Goal: Task Accomplishment & Management: Manage account settings

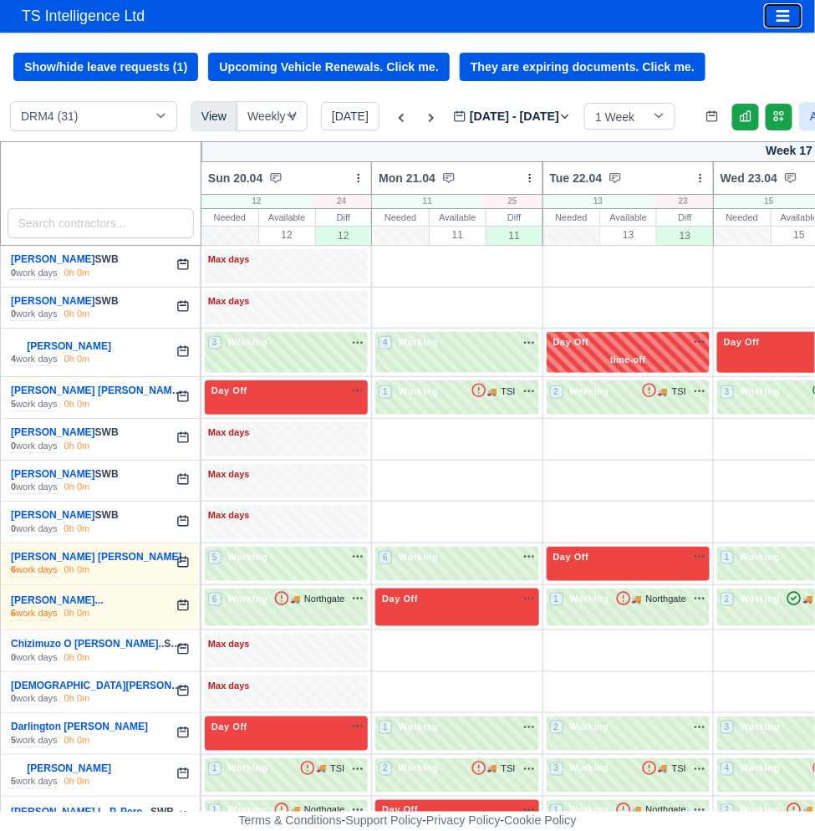
drag, startPoint x: 773, startPoint y: 13, endPoint x: 733, endPoint y: 26, distance: 41.2
click at [771, 14] on button "Toggle navigation" at bounding box center [783, 15] width 37 height 23
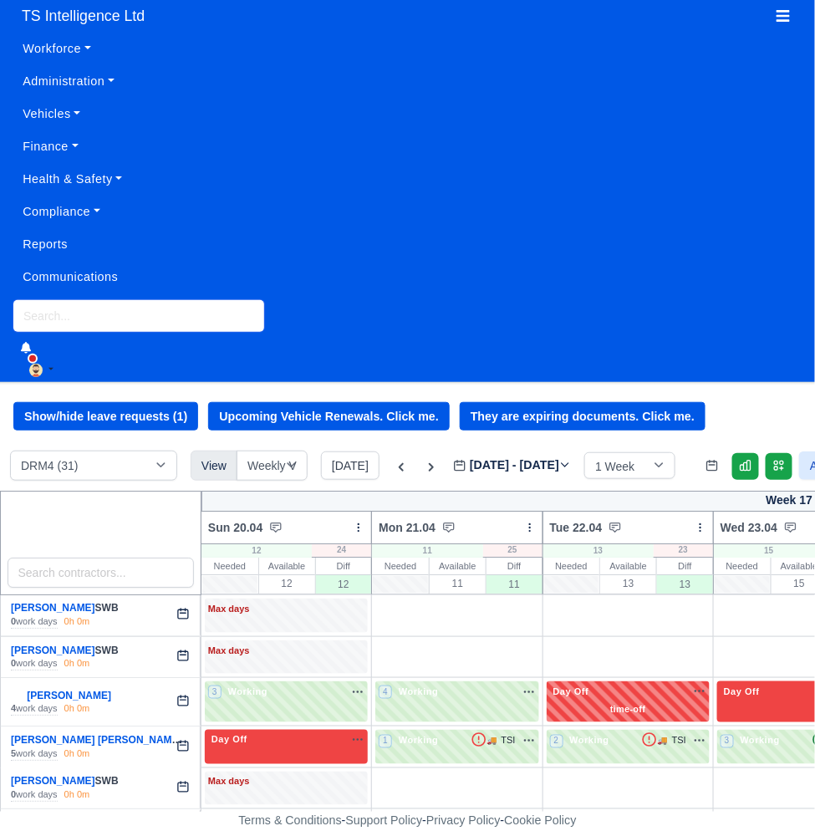
click at [64, 311] on input "search" at bounding box center [138, 316] width 251 height 32
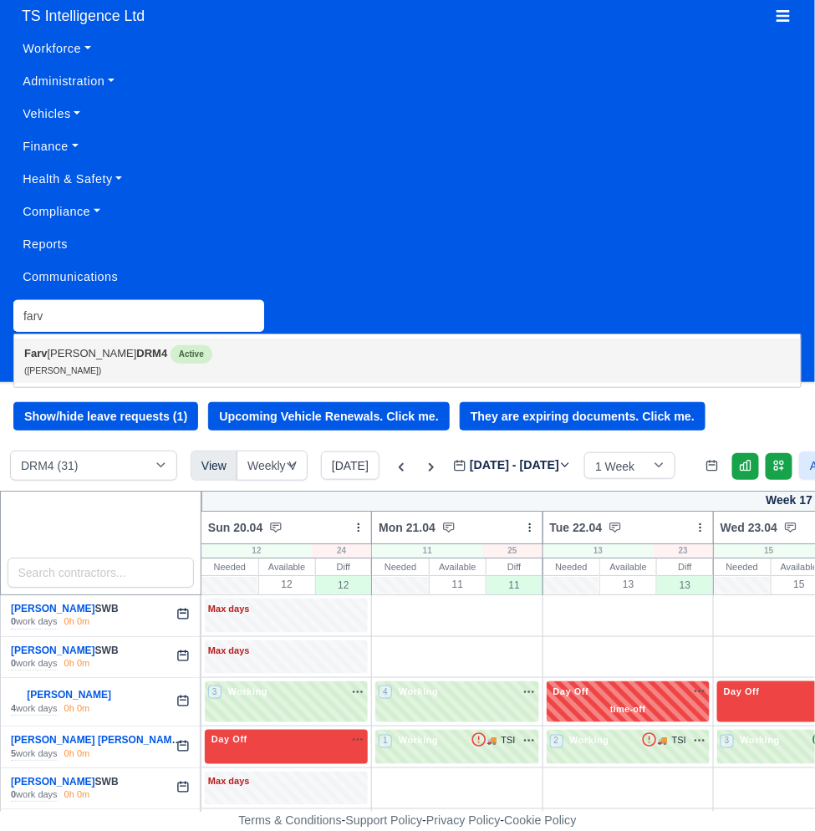
click at [70, 369] on small "(Farvej Hossain)" at bounding box center [62, 370] width 77 height 9
type input "[PERSON_NAME]"
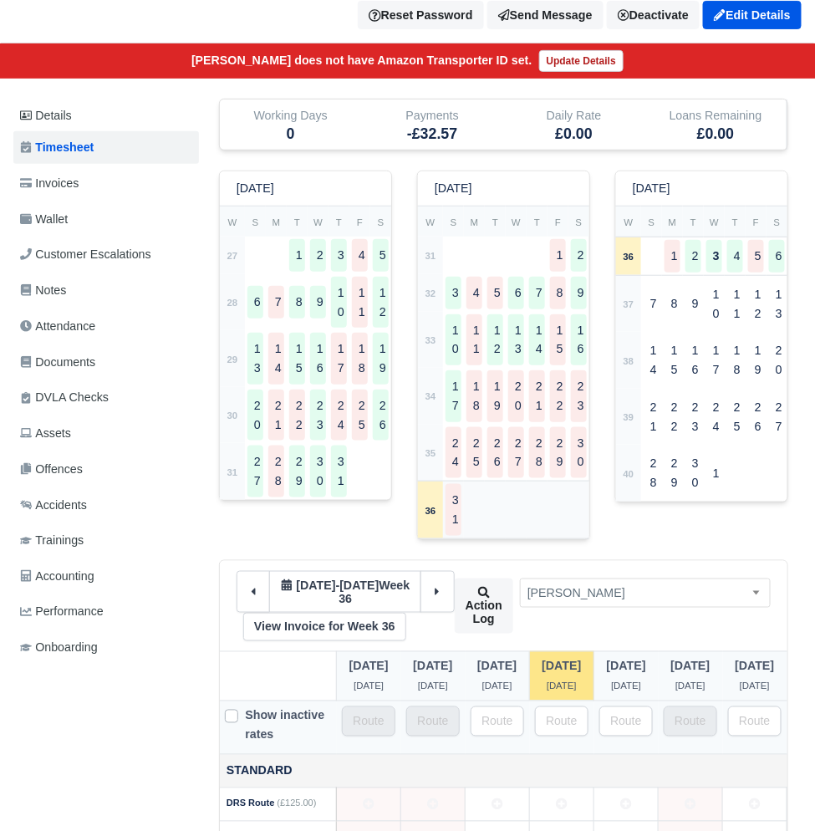
scroll to position [217, 0]
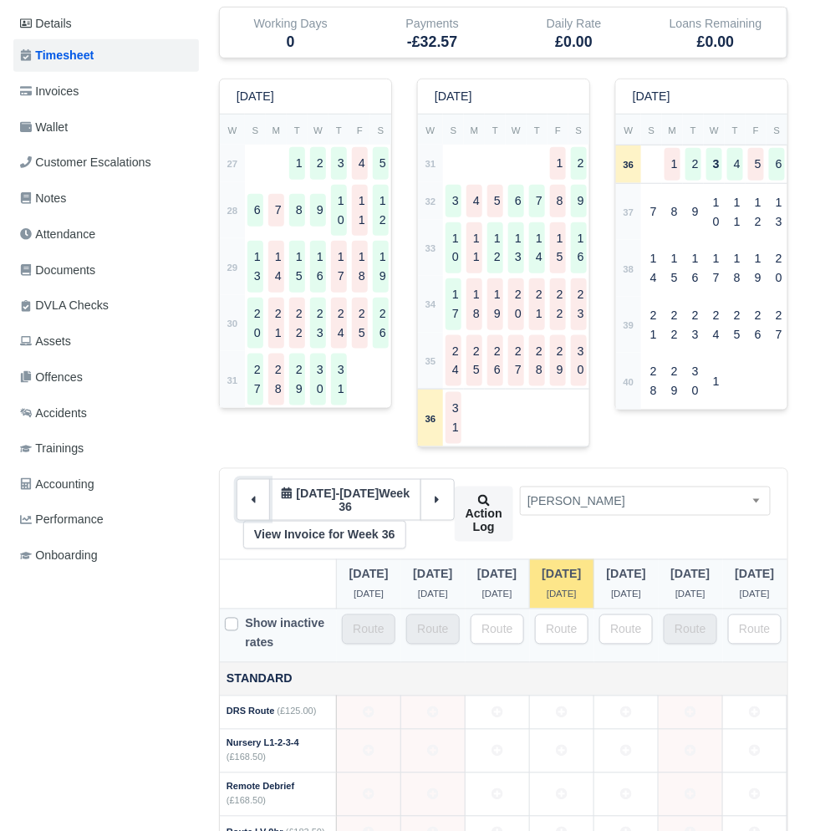
click at [247, 503] on icon at bounding box center [253, 500] width 12 height 12
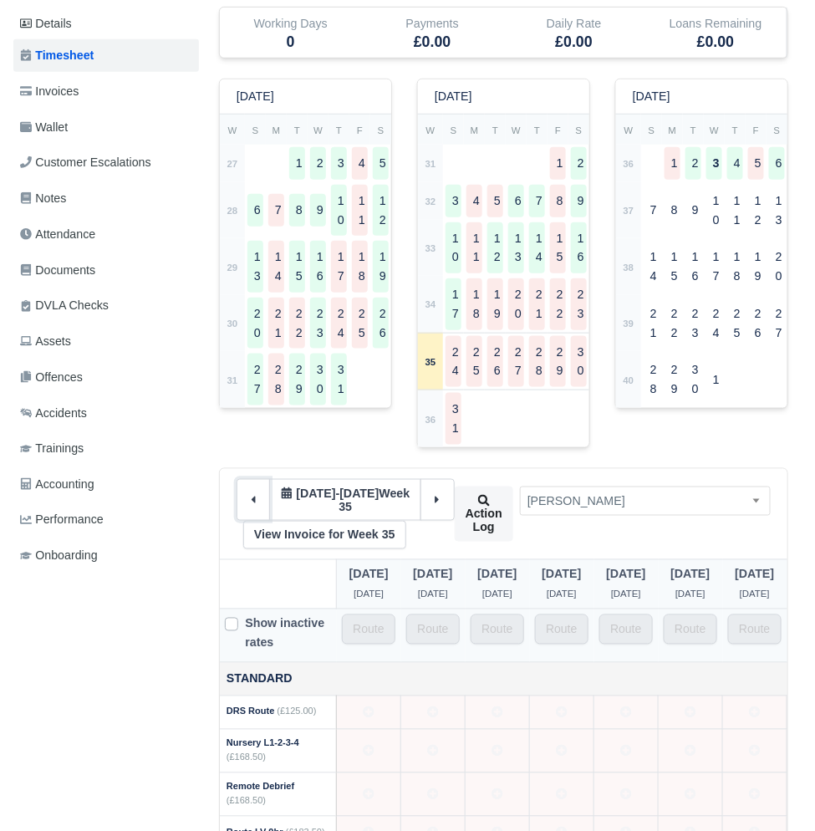
click at [259, 504] on icon at bounding box center [253, 500] width 12 height 12
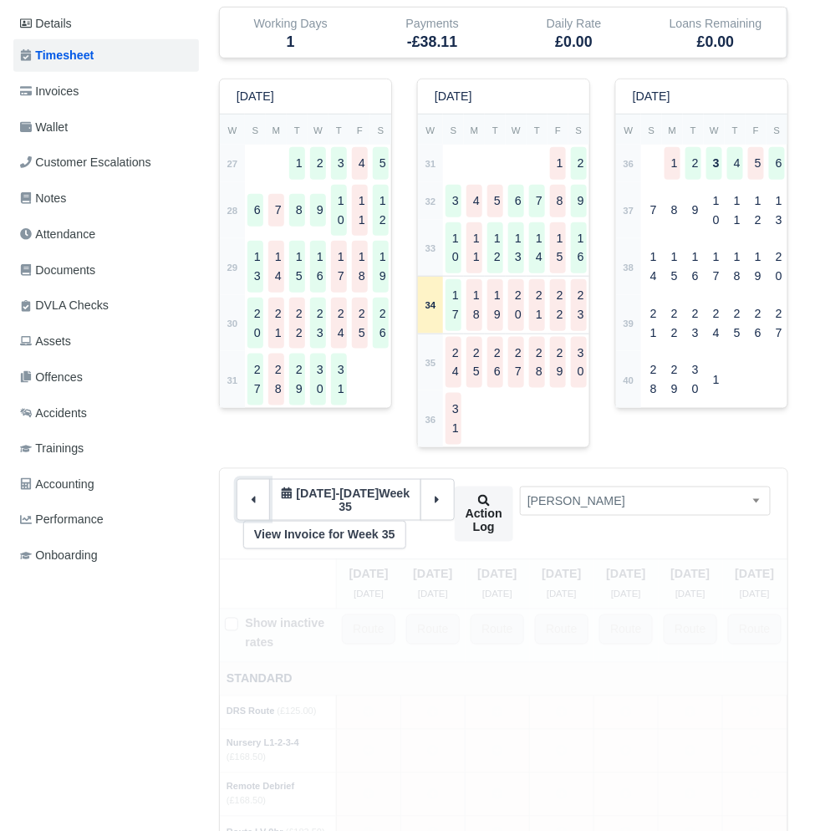
type input "1"
type input "65"
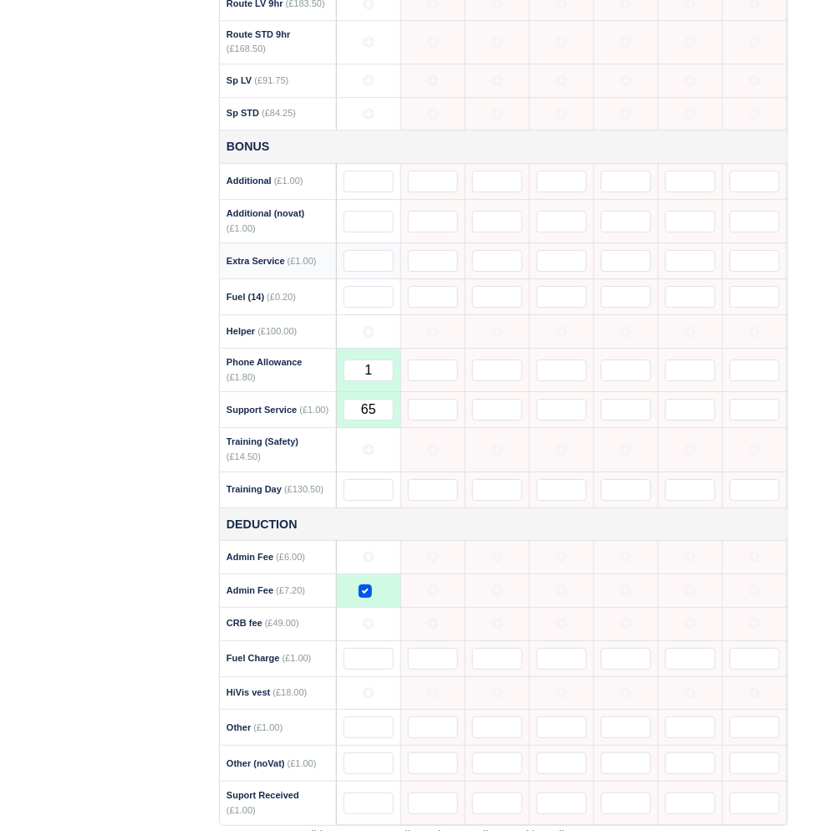
scroll to position [1138, 0]
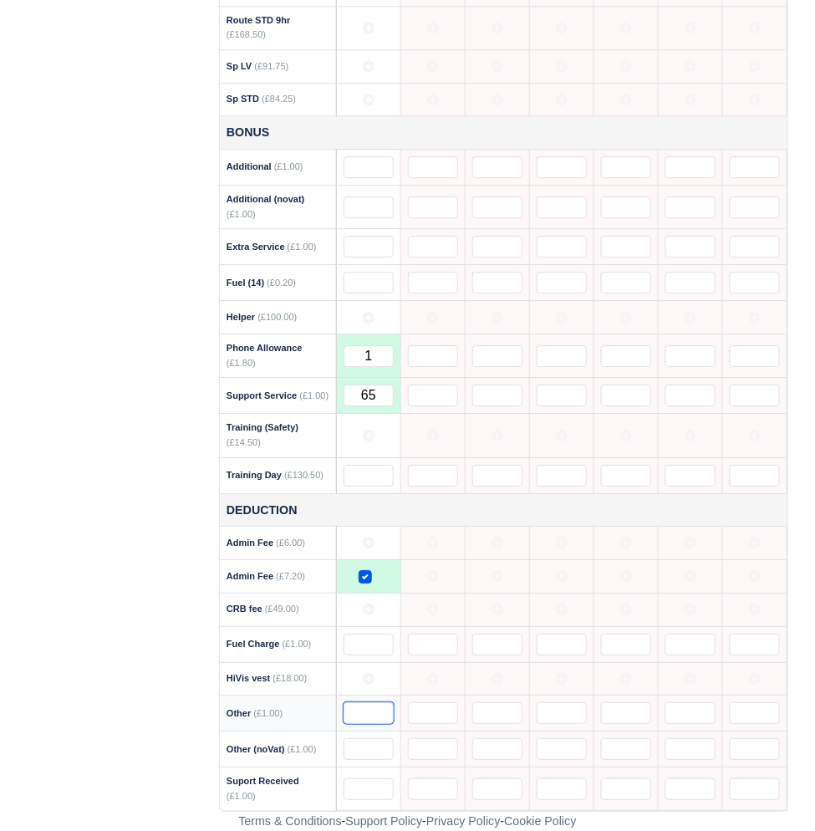
click at [344, 703] on input "text" at bounding box center [369, 713] width 50 height 22
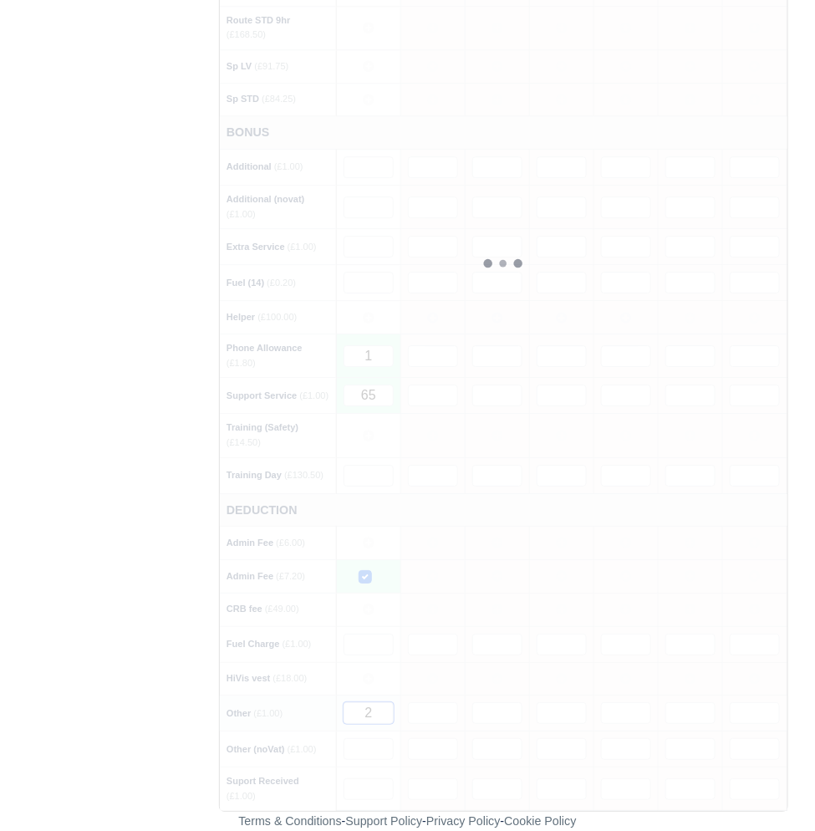
type input "25"
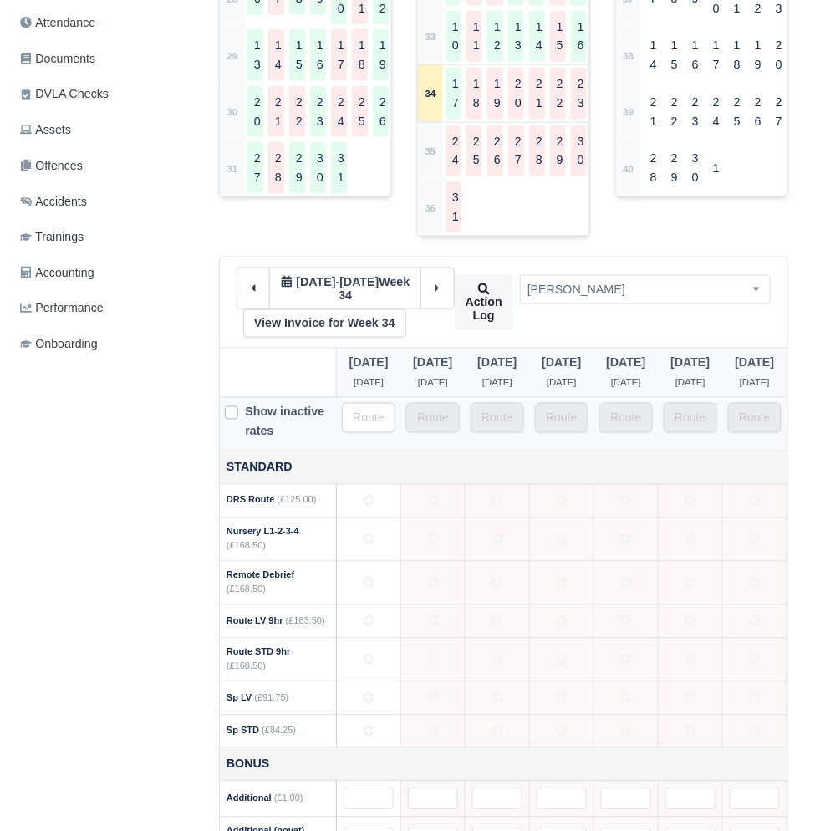
scroll to position [394, 0]
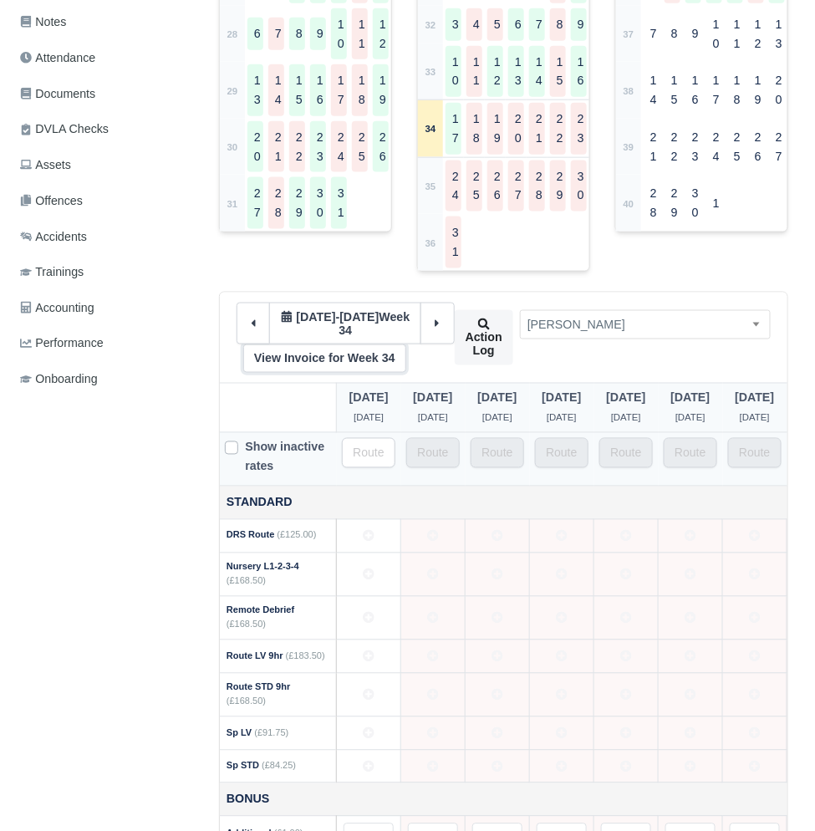
click at [321, 362] on link "View Invoice for Week 34" at bounding box center [324, 358] width 163 height 28
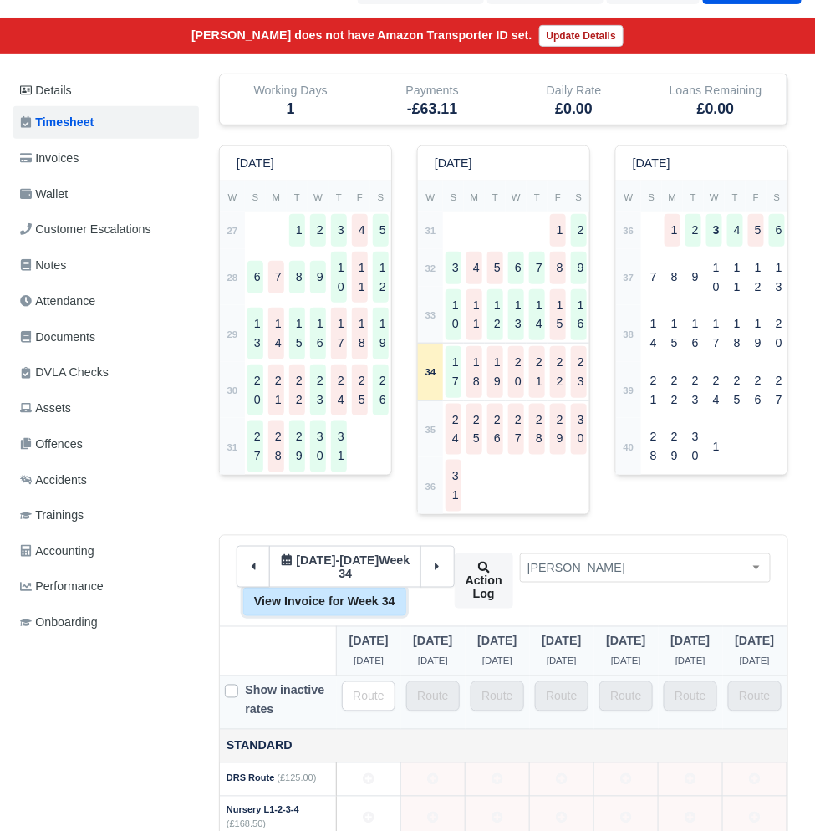
scroll to position [0, 0]
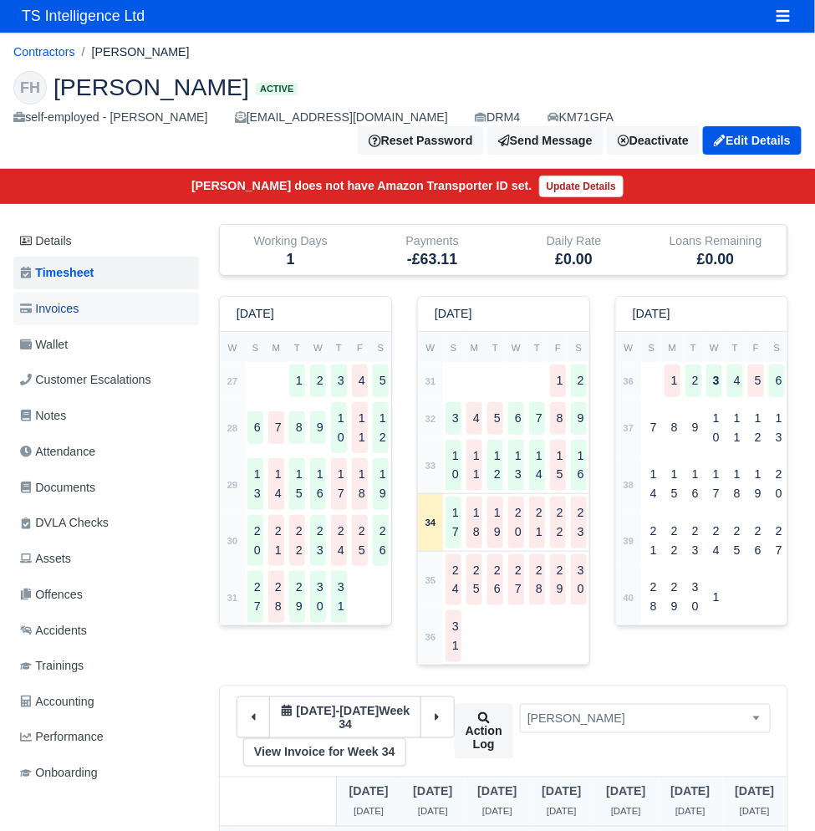
click at [77, 309] on span "Invoices" at bounding box center [49, 308] width 59 height 19
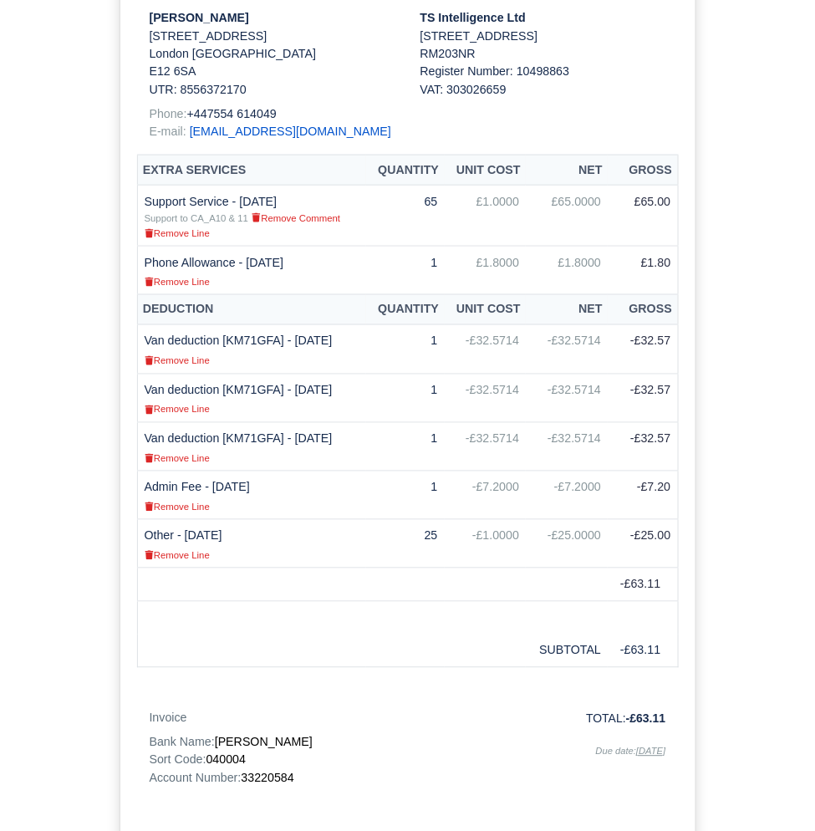
scroll to position [552, 0]
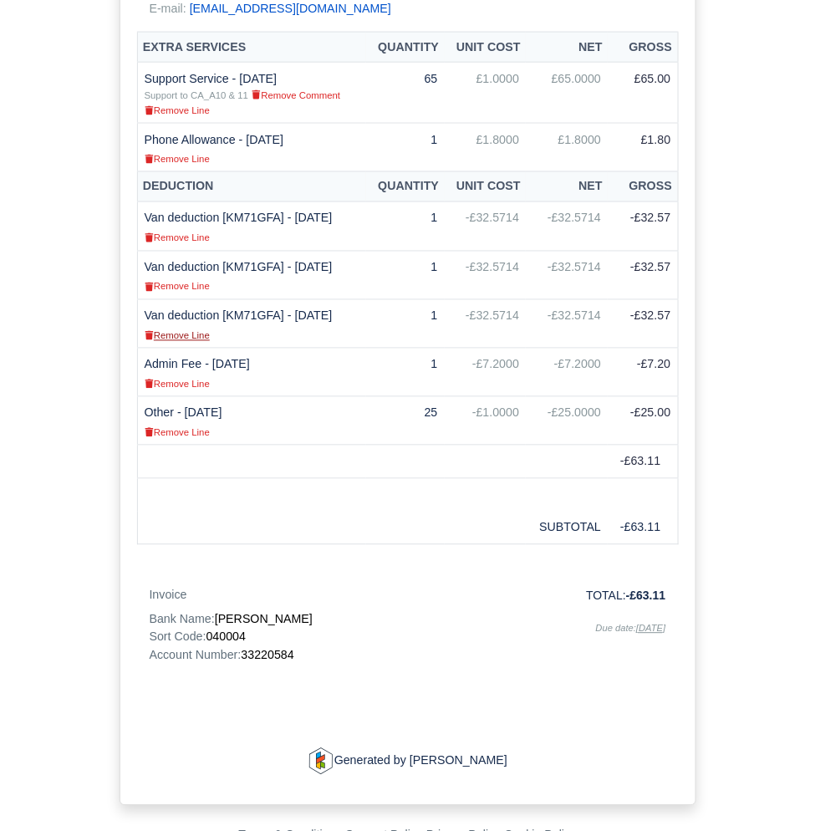
click at [181, 341] on small "Remove Line" at bounding box center [177, 336] width 65 height 10
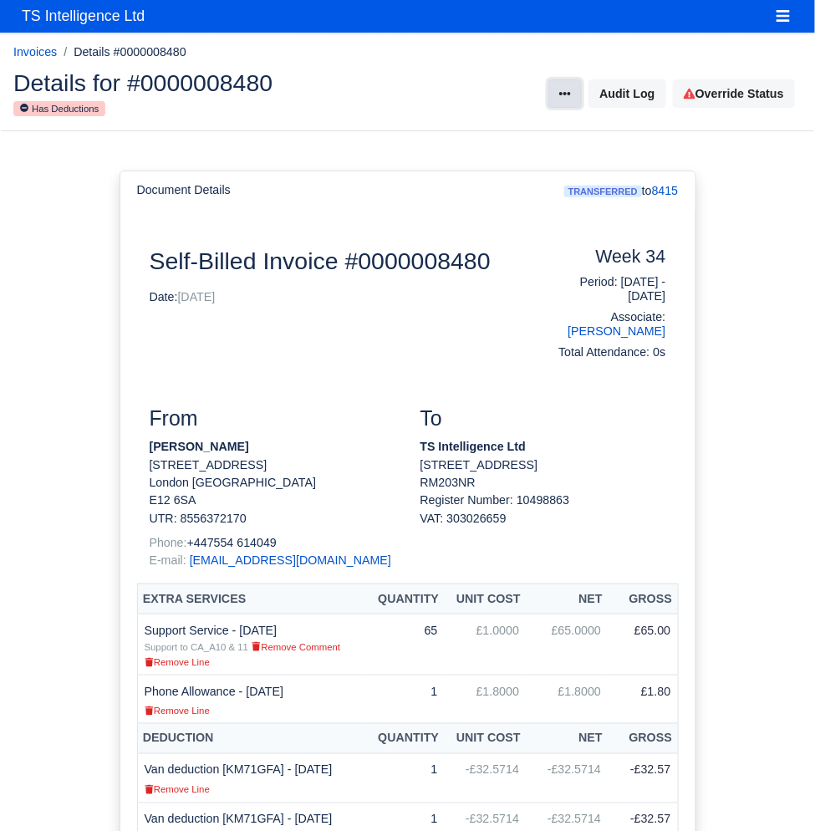
click at [562, 89] on icon at bounding box center [565, 94] width 12 height 12
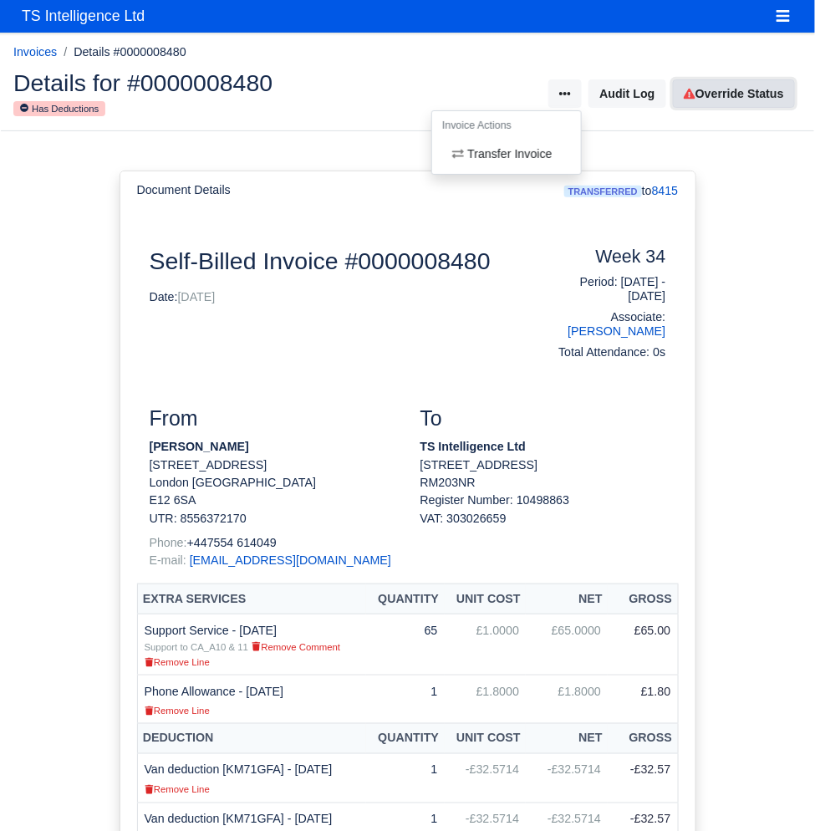
click at [724, 89] on link "Override Status" at bounding box center [734, 93] width 122 height 28
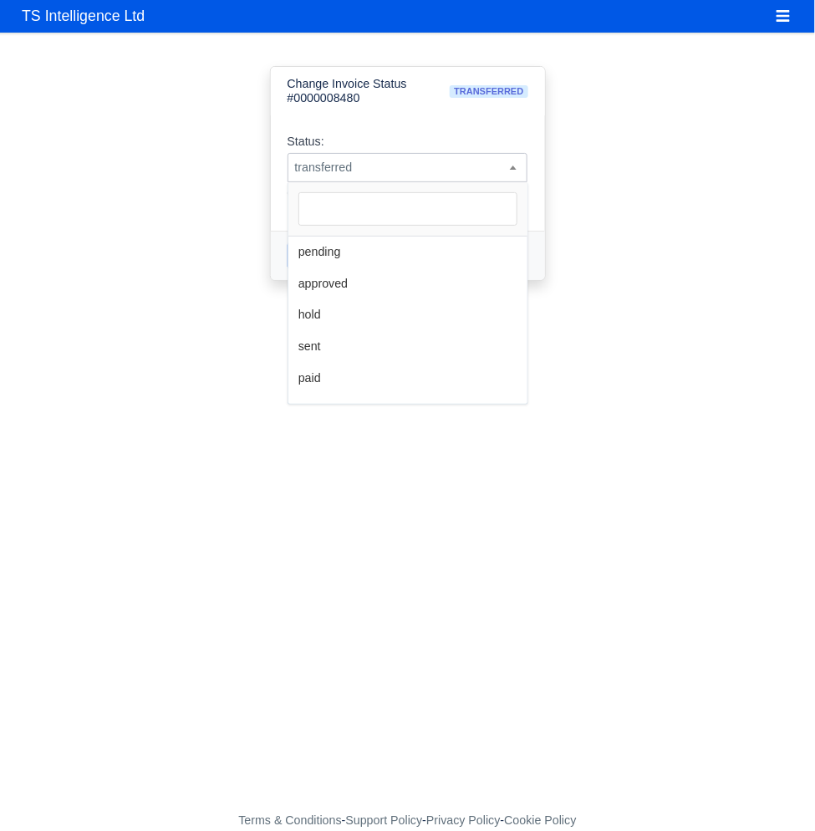
click at [423, 174] on span "transferred" at bounding box center [407, 167] width 239 height 21
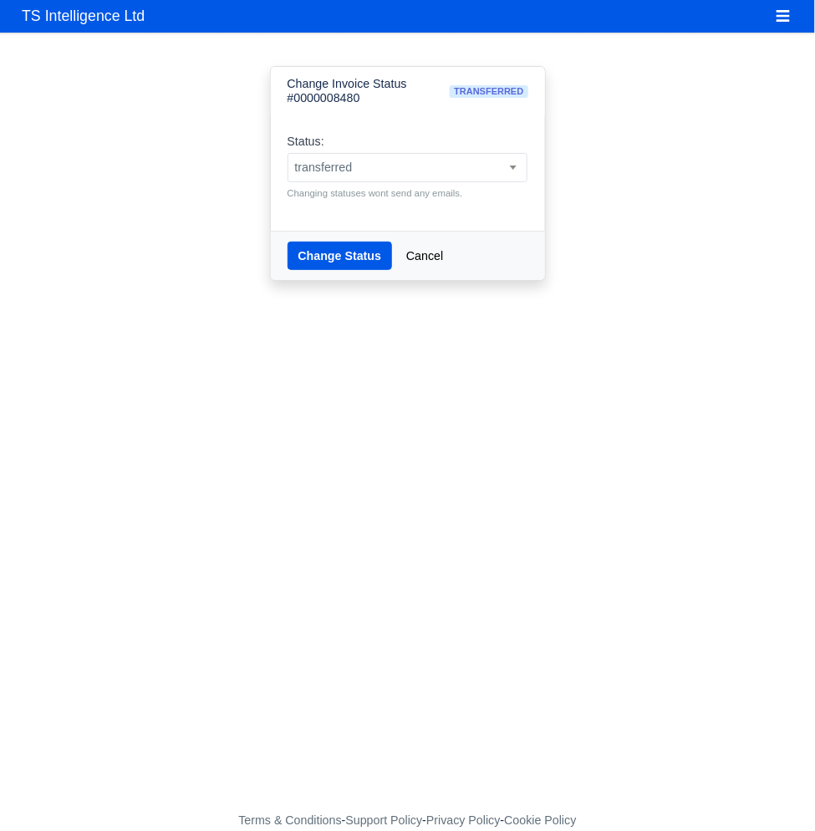
click at [684, 195] on div "Change Invoice Status #0000008480 transferred Status: pending approved hold sen…" at bounding box center [408, 187] width 602 height 268
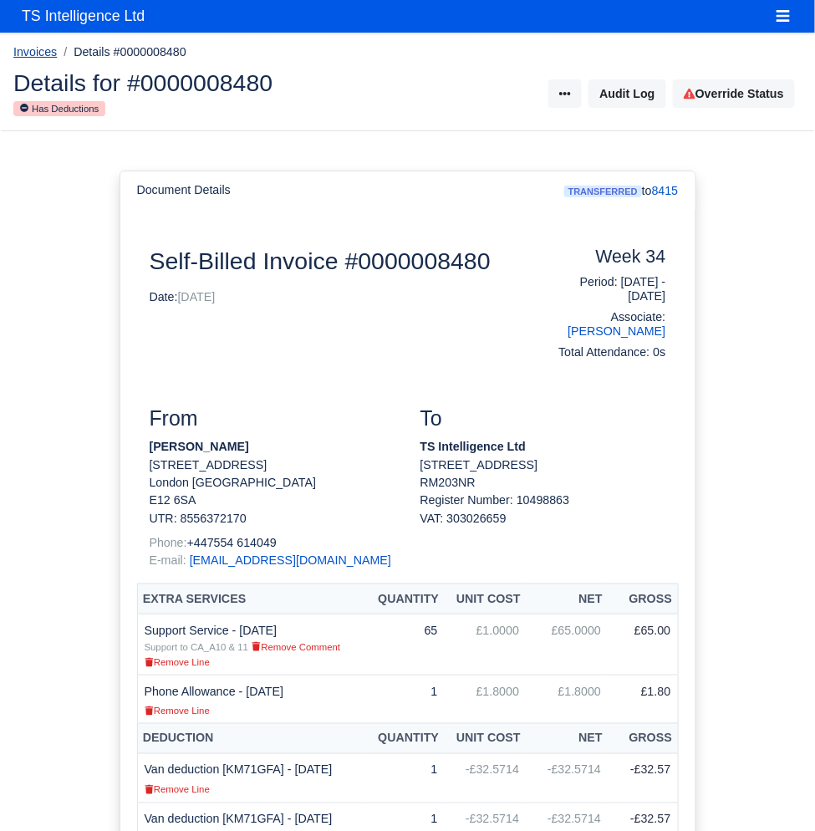
click at [38, 54] on link "Invoices" at bounding box center [34, 51] width 43 height 13
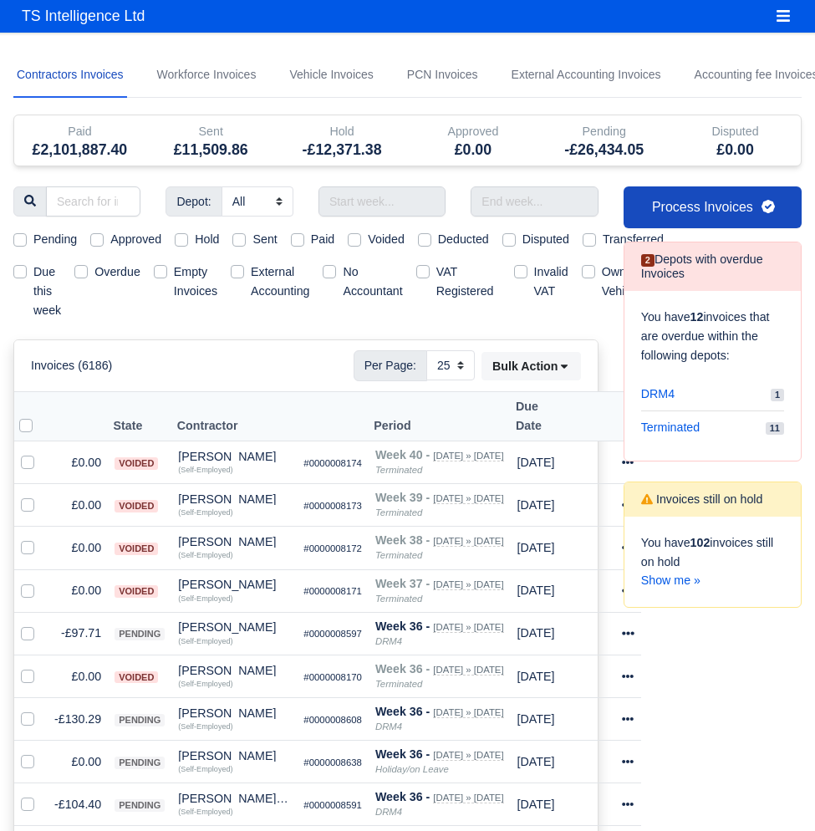
select select "25"
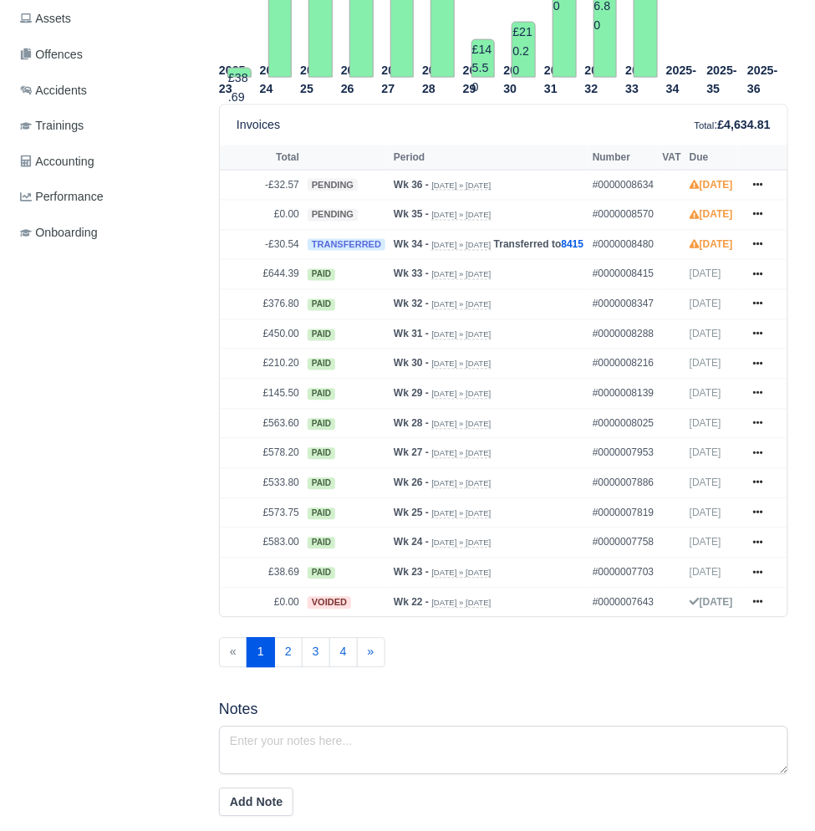
scroll to position [360, 0]
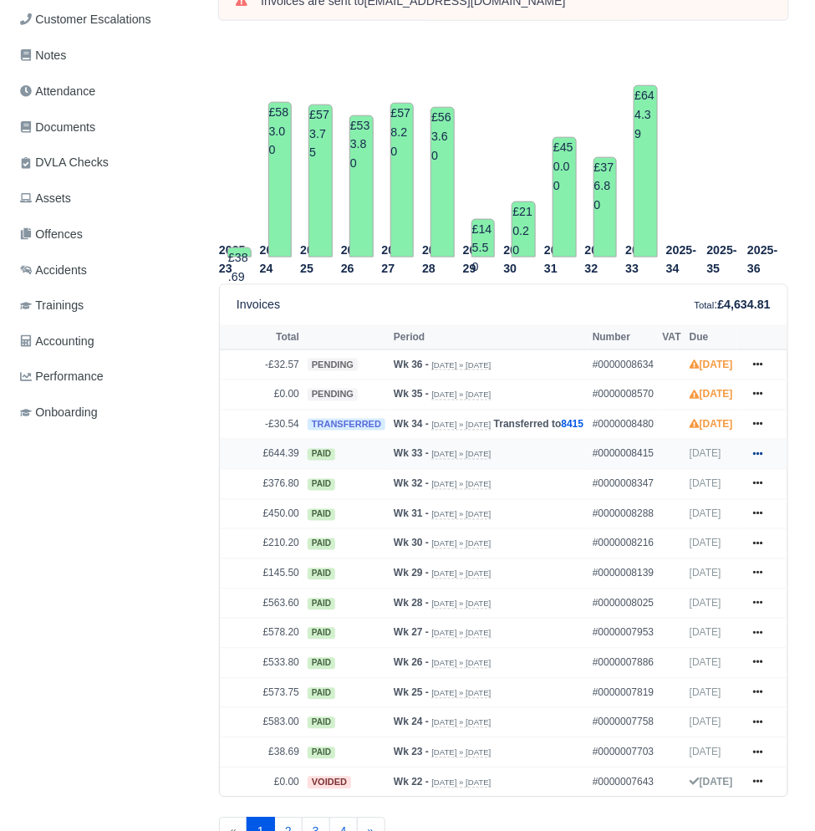
drag, startPoint x: 758, startPoint y: 483, endPoint x: 751, endPoint y: 490, distance: 10.1
click at [758, 459] on icon at bounding box center [758, 454] width 10 height 10
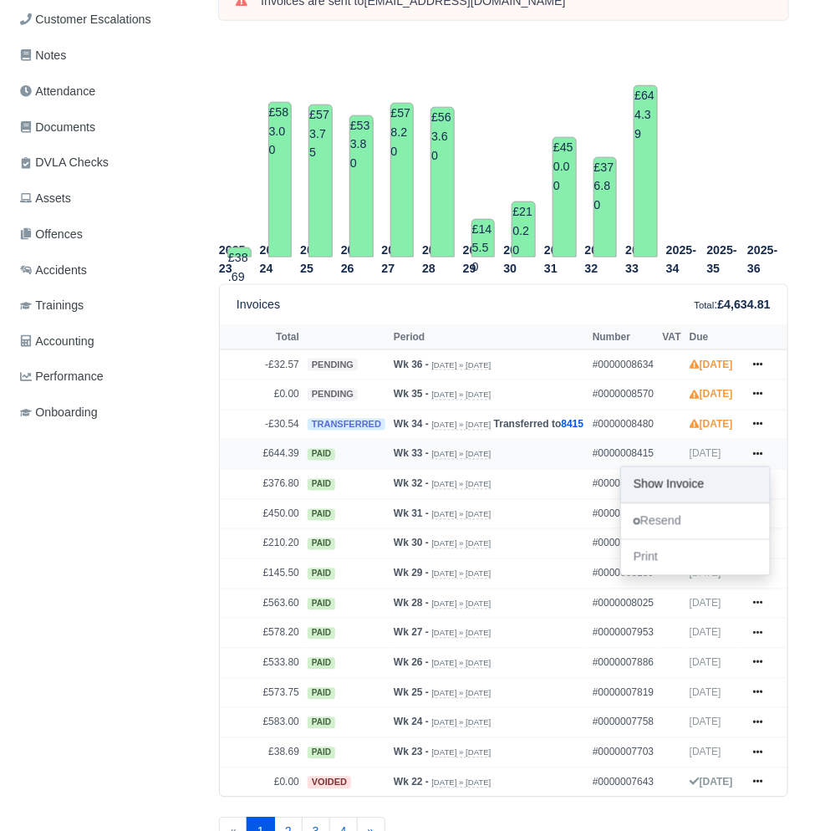
click at [712, 503] on link "Show Invoice" at bounding box center [695, 484] width 149 height 35
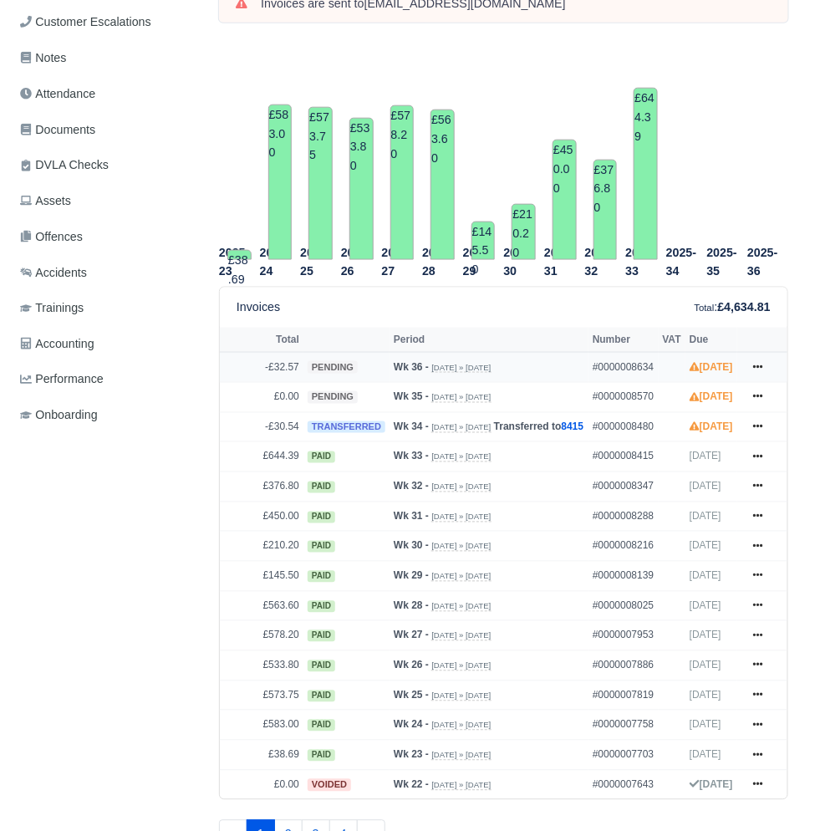
scroll to position [256, 0]
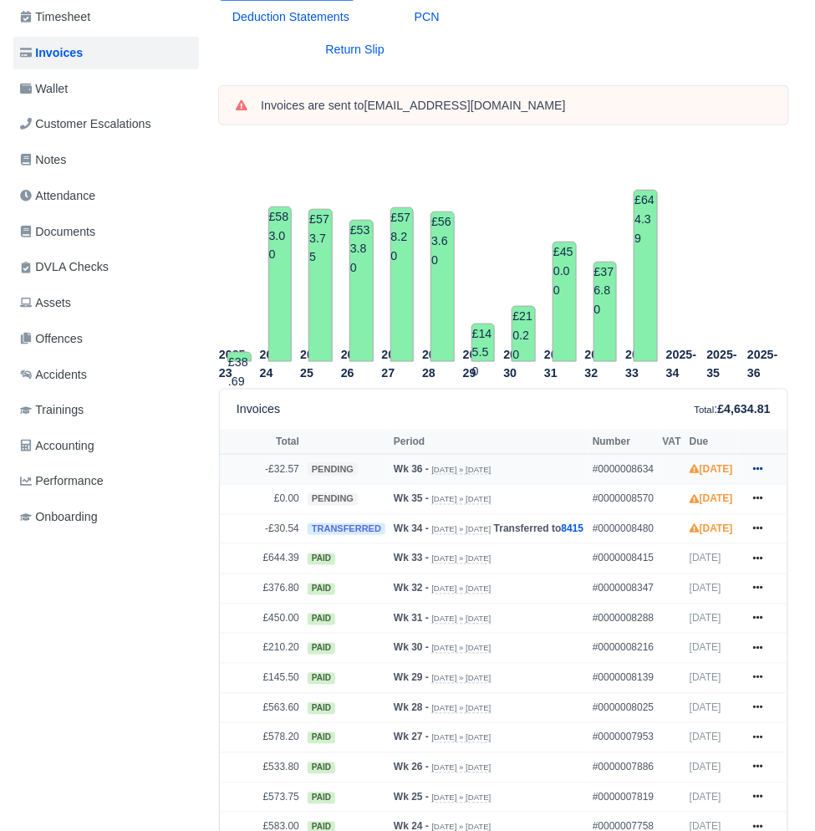
click at [755, 470] on icon at bounding box center [758, 469] width 10 height 10
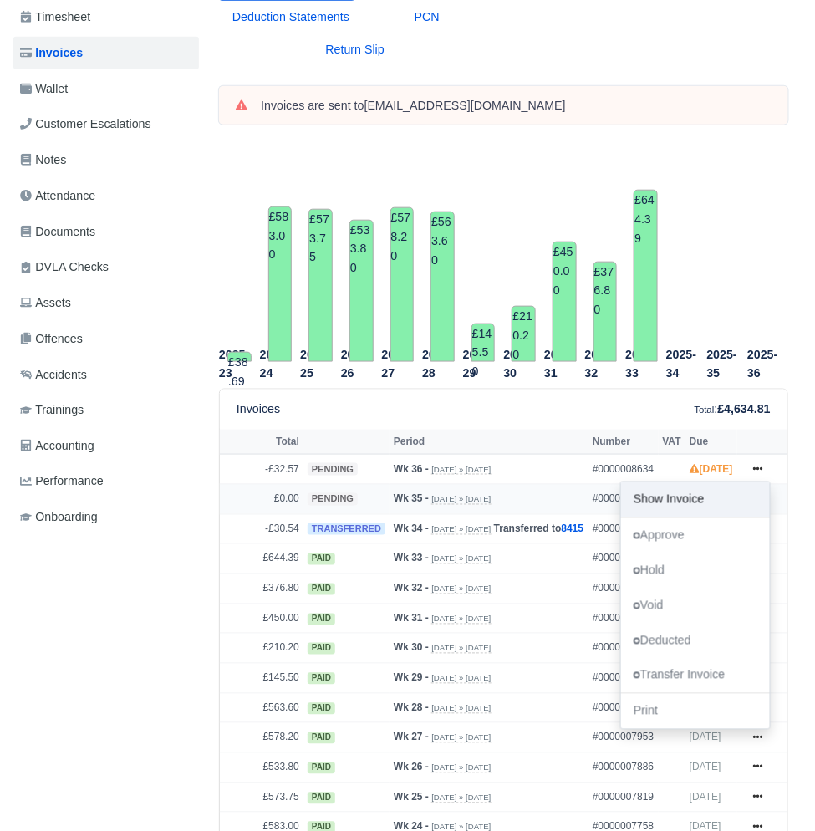
click at [712, 495] on link "Show Invoice" at bounding box center [695, 499] width 149 height 35
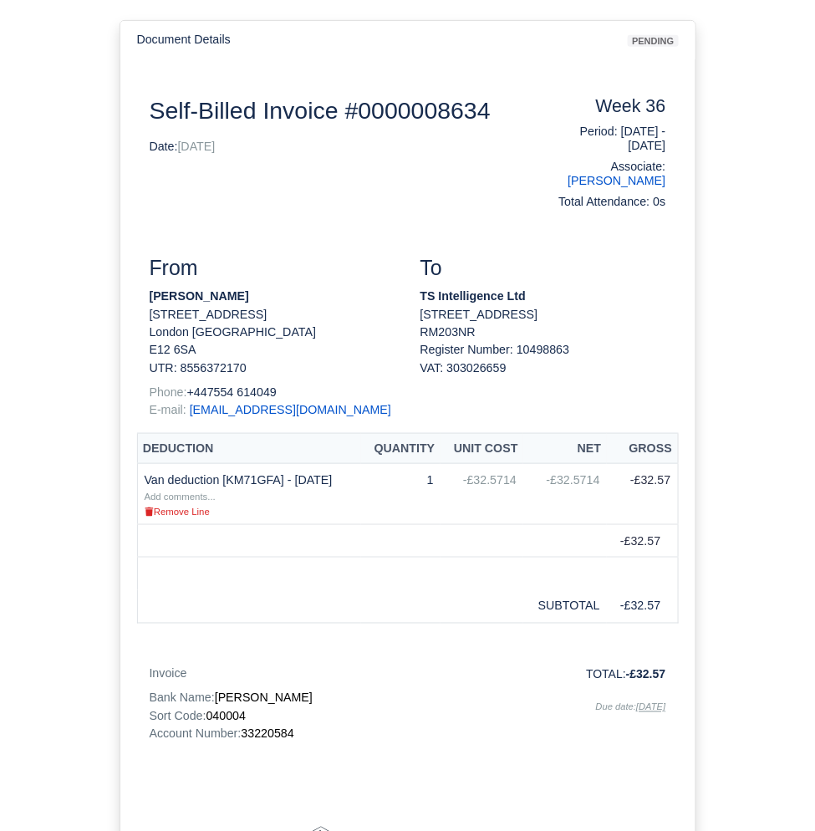
scroll to position [18, 0]
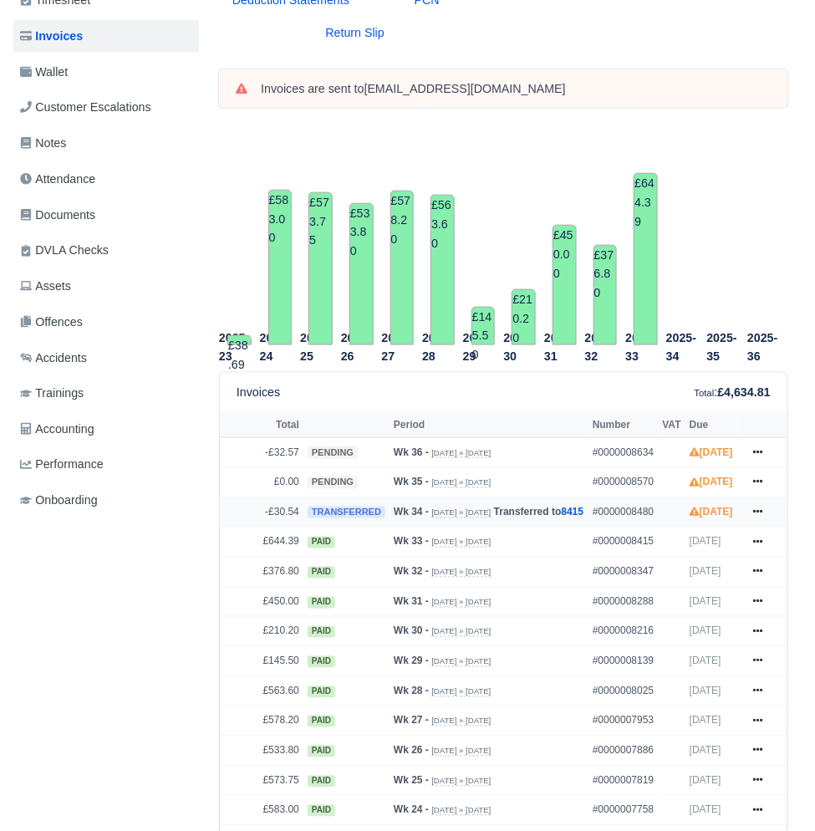
scroll to position [273, 4]
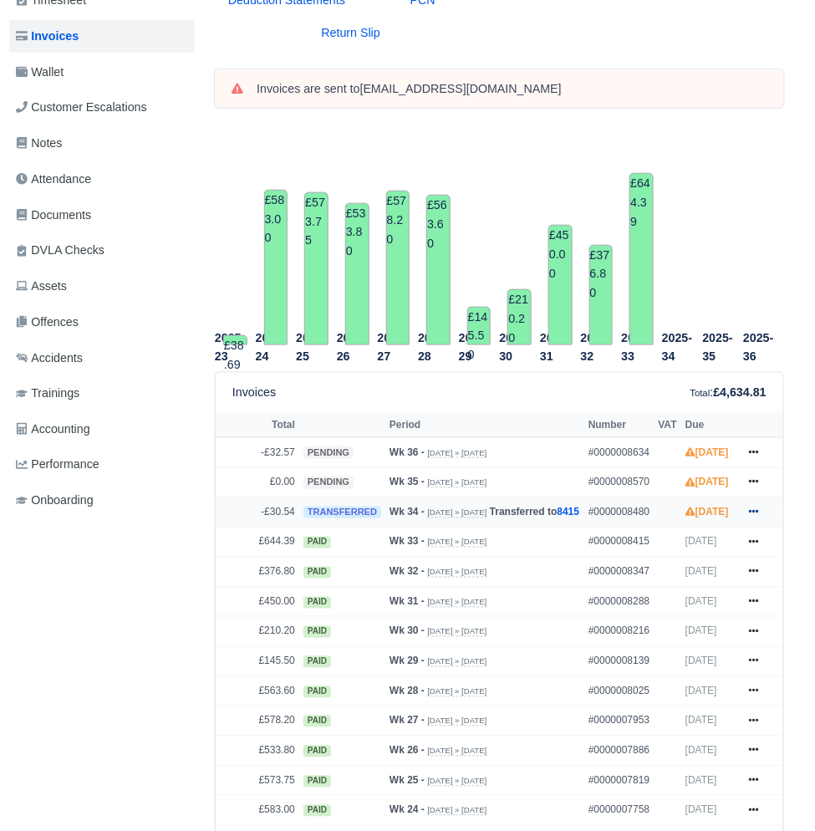
click at [746, 523] on link at bounding box center [754, 513] width 25 height 21
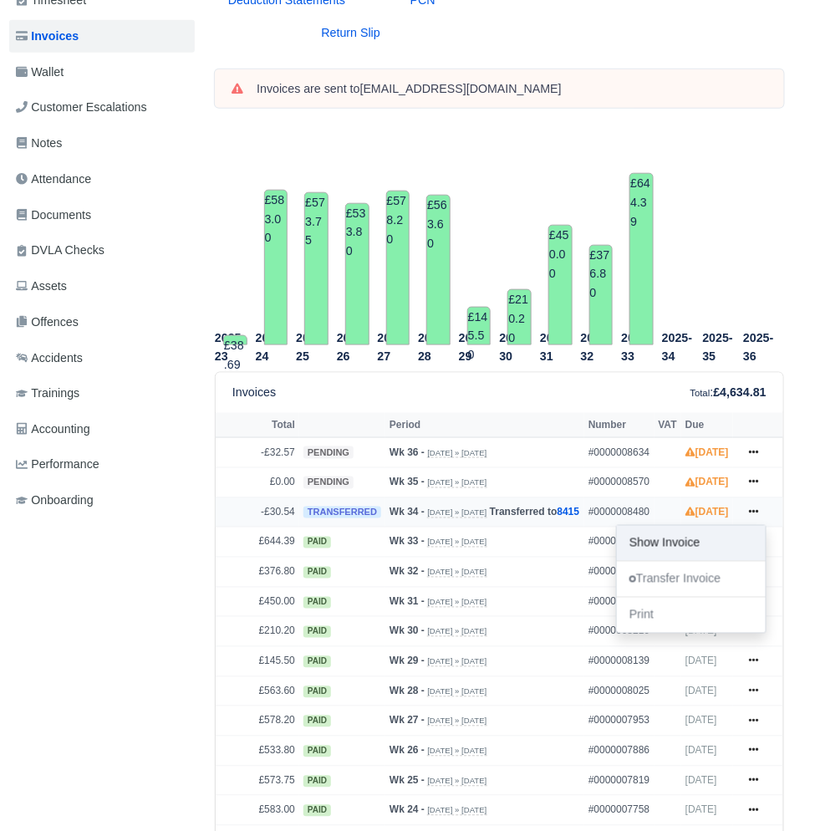
scroll to position [273, 4]
click at [694, 554] on link "Show Invoice" at bounding box center [691, 542] width 149 height 35
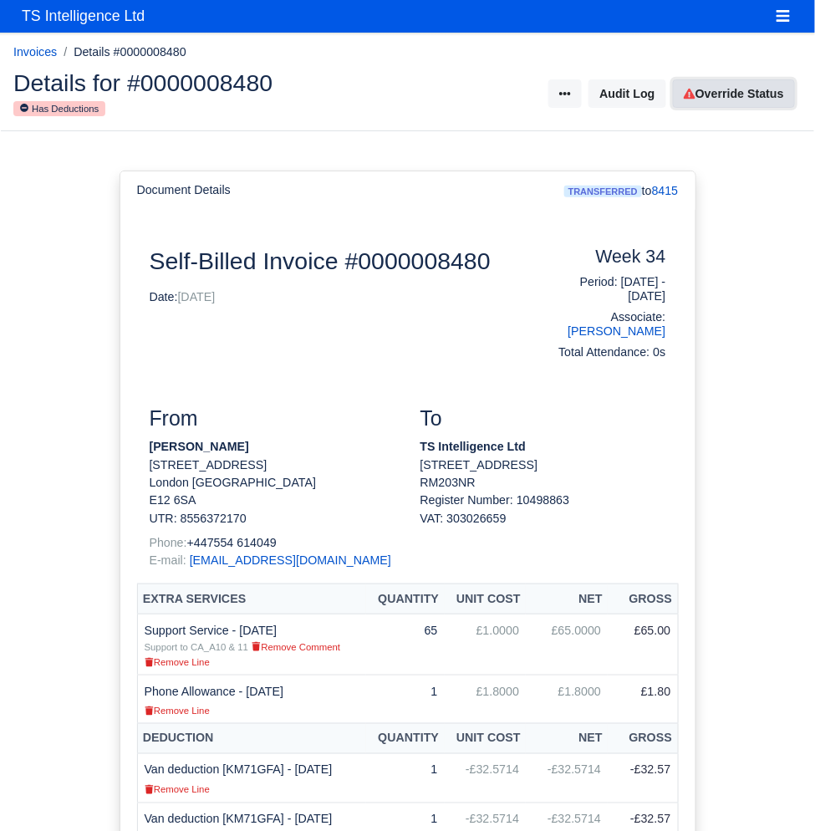
click at [712, 84] on link "Override Status" at bounding box center [734, 93] width 122 height 28
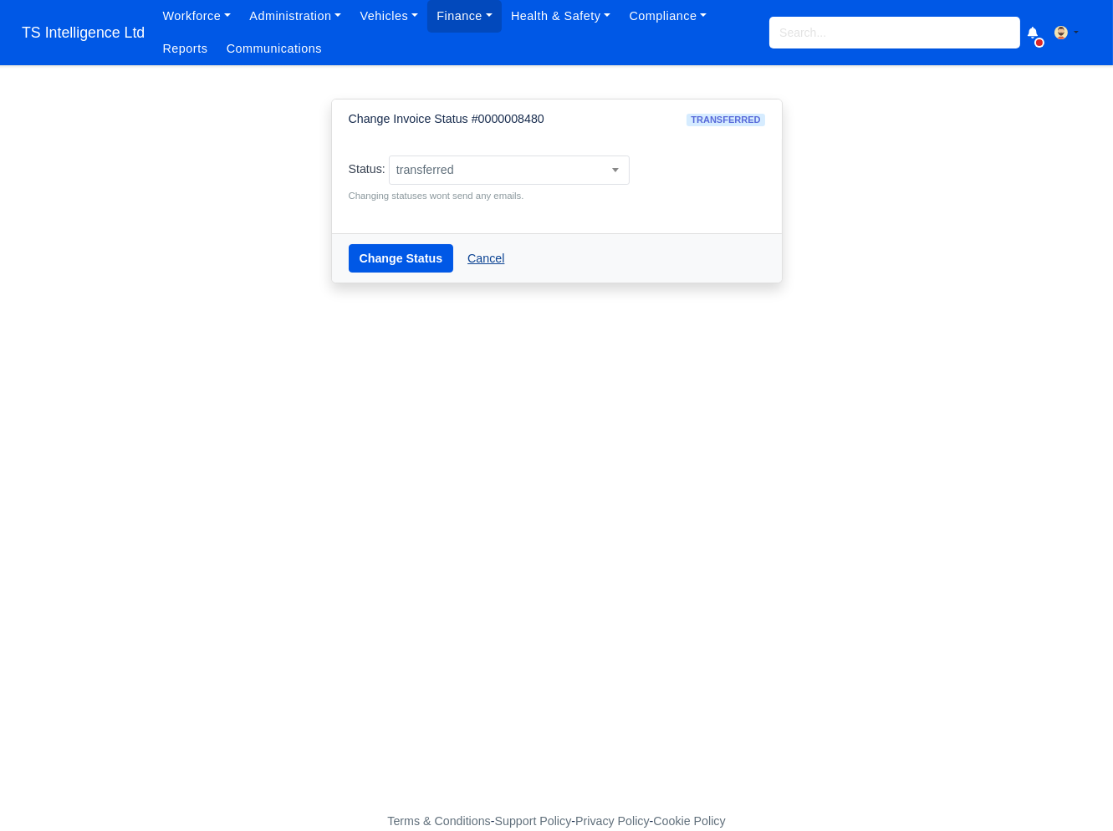
click at [495, 259] on link "Cancel" at bounding box center [486, 258] width 59 height 28
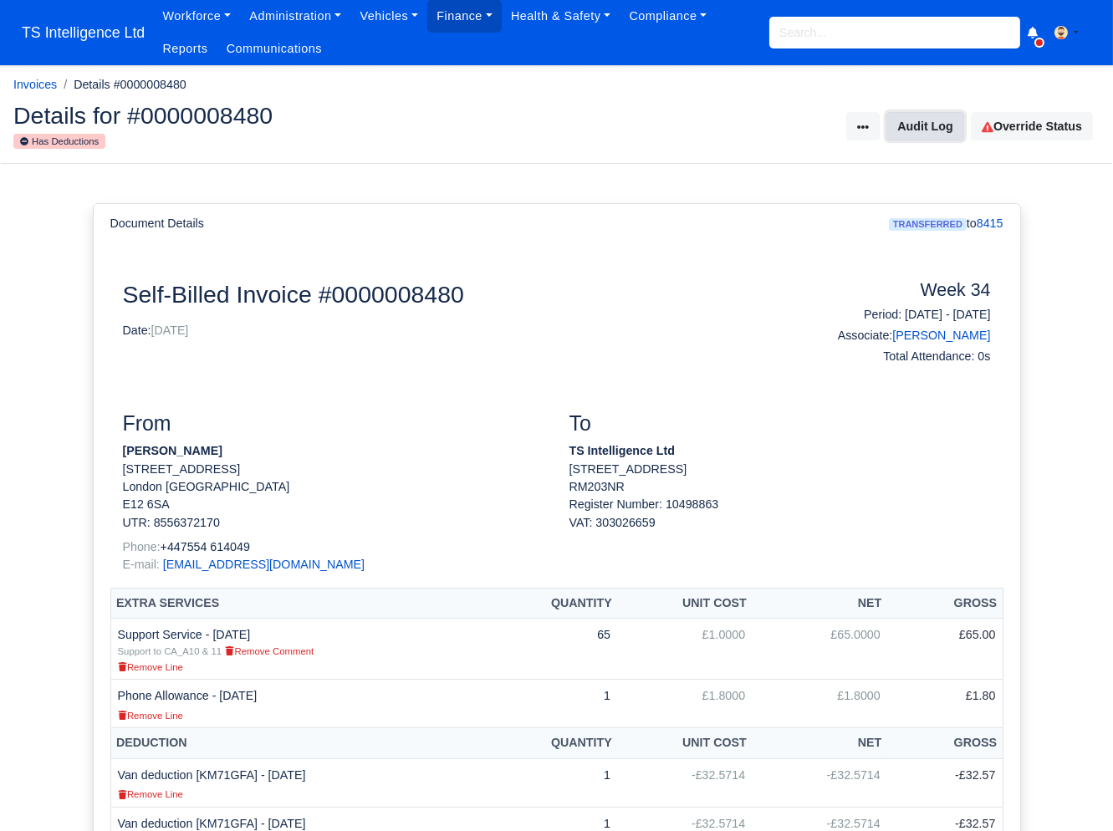
click at [890, 131] on button "Audit Log" at bounding box center [924, 126] width 77 height 28
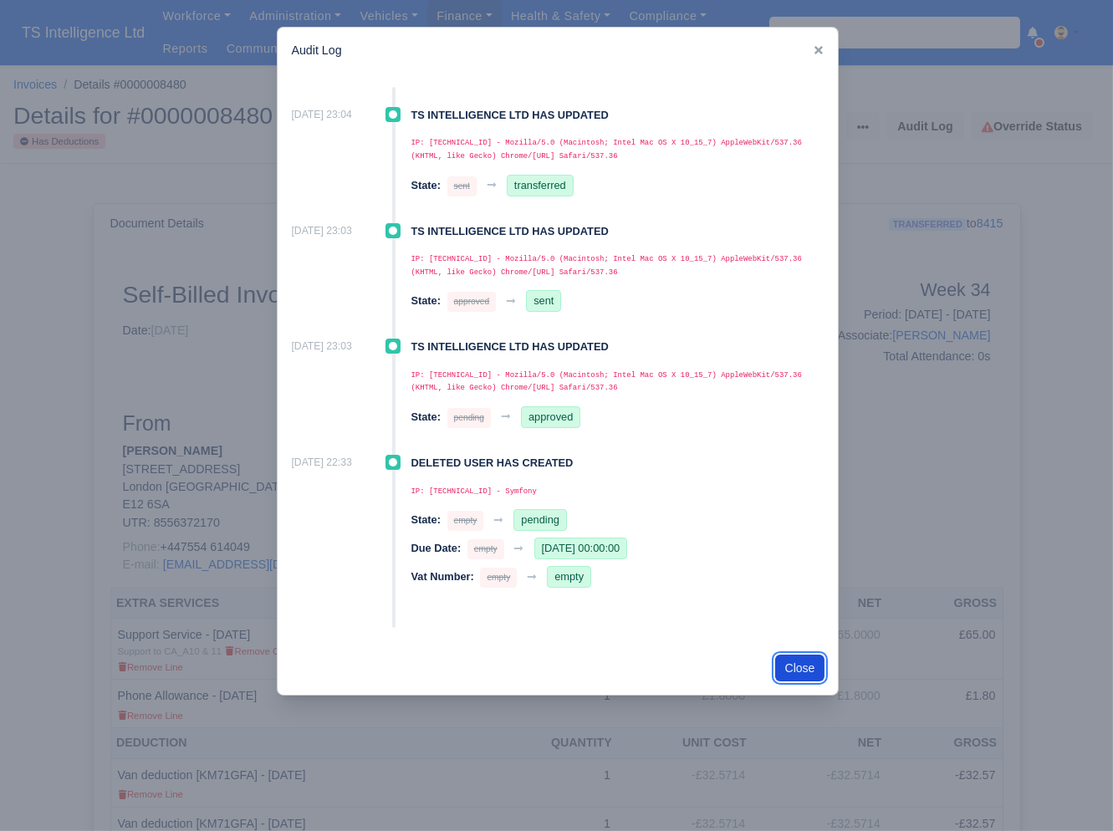
click at [788, 665] on button "Close" at bounding box center [800, 668] width 50 height 27
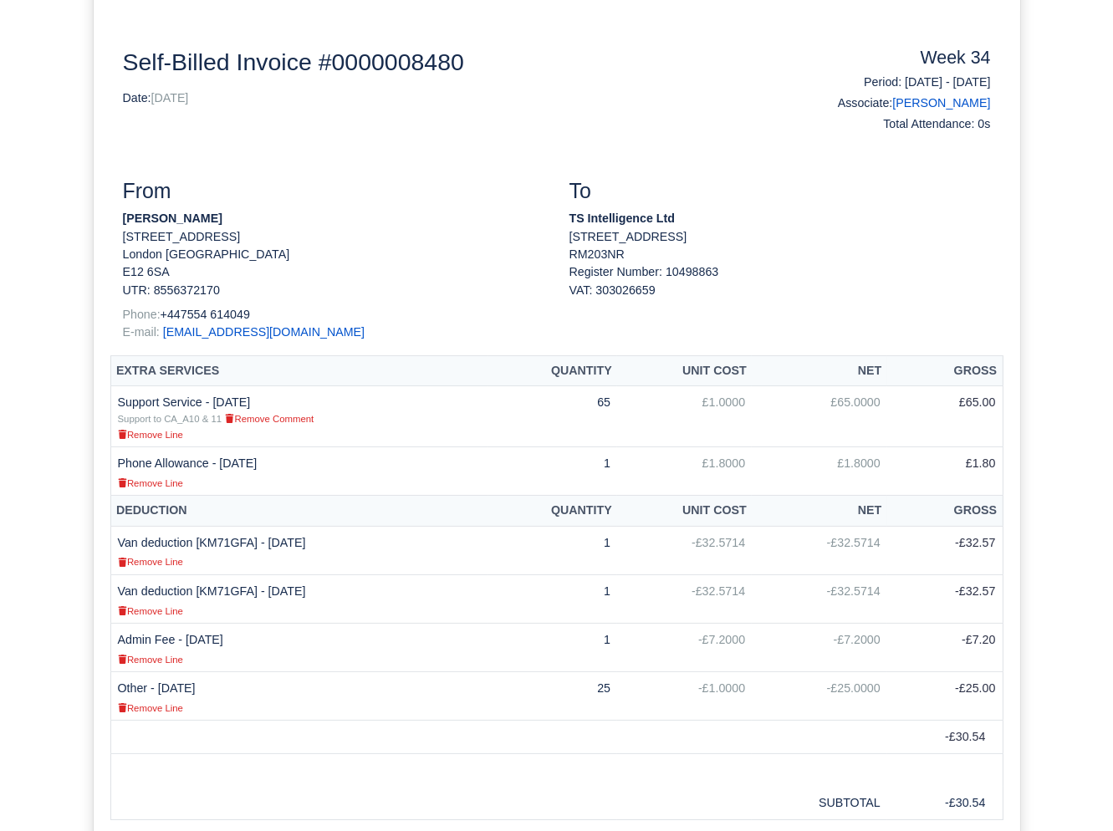
scroll to position [14, 0]
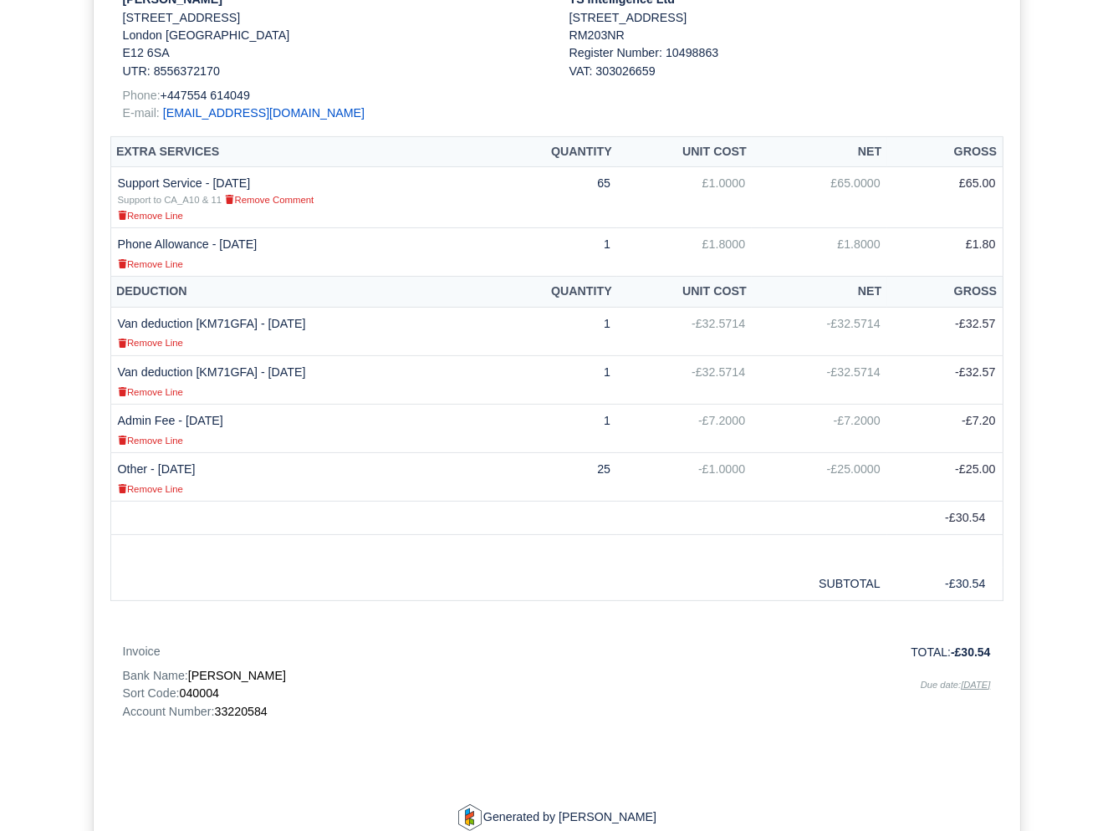
scroll to position [522, 0]
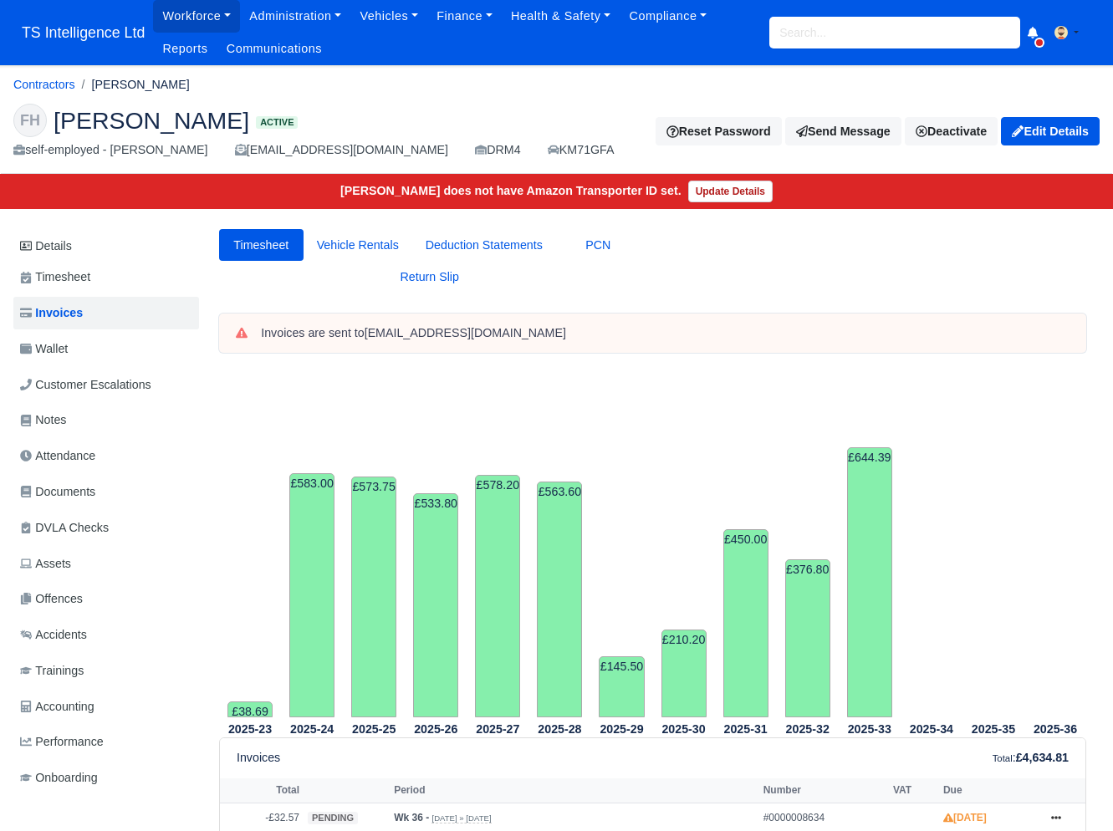
scroll to position [278, 4]
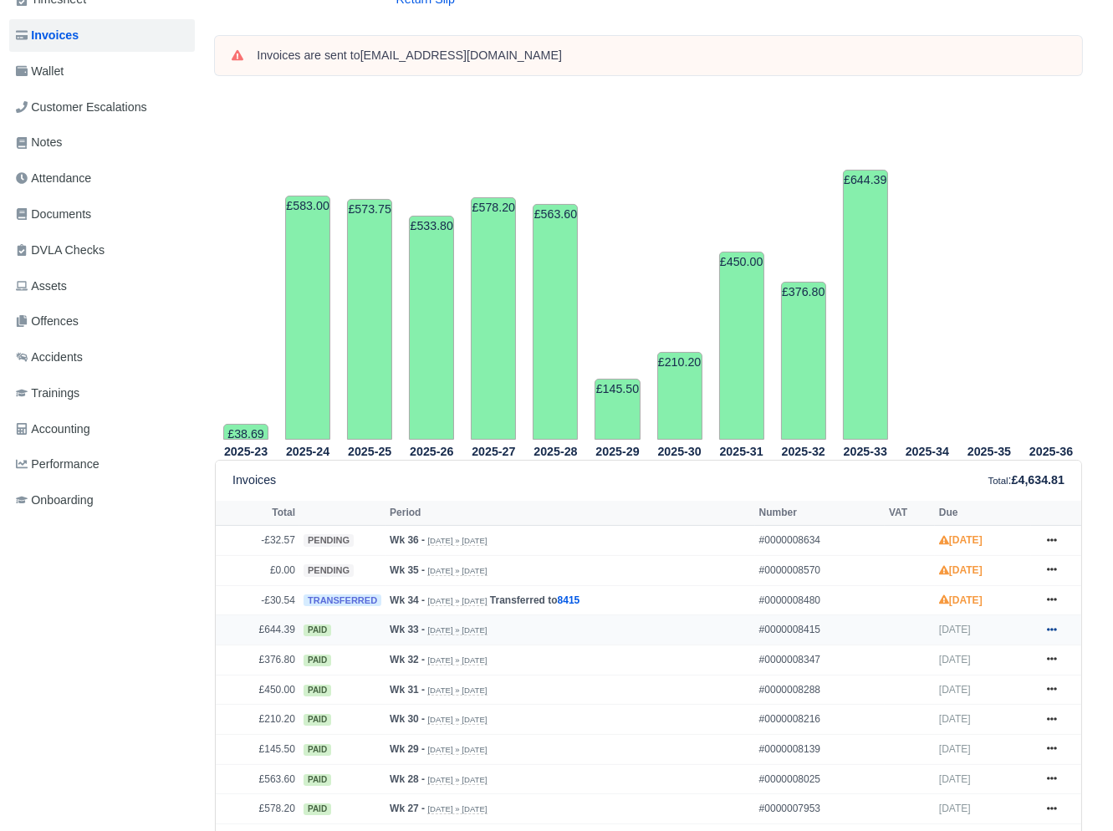
click at [1048, 630] on icon at bounding box center [1052, 630] width 10 height 10
click at [983, 658] on link "Show Invoice" at bounding box center [989, 660] width 149 height 35
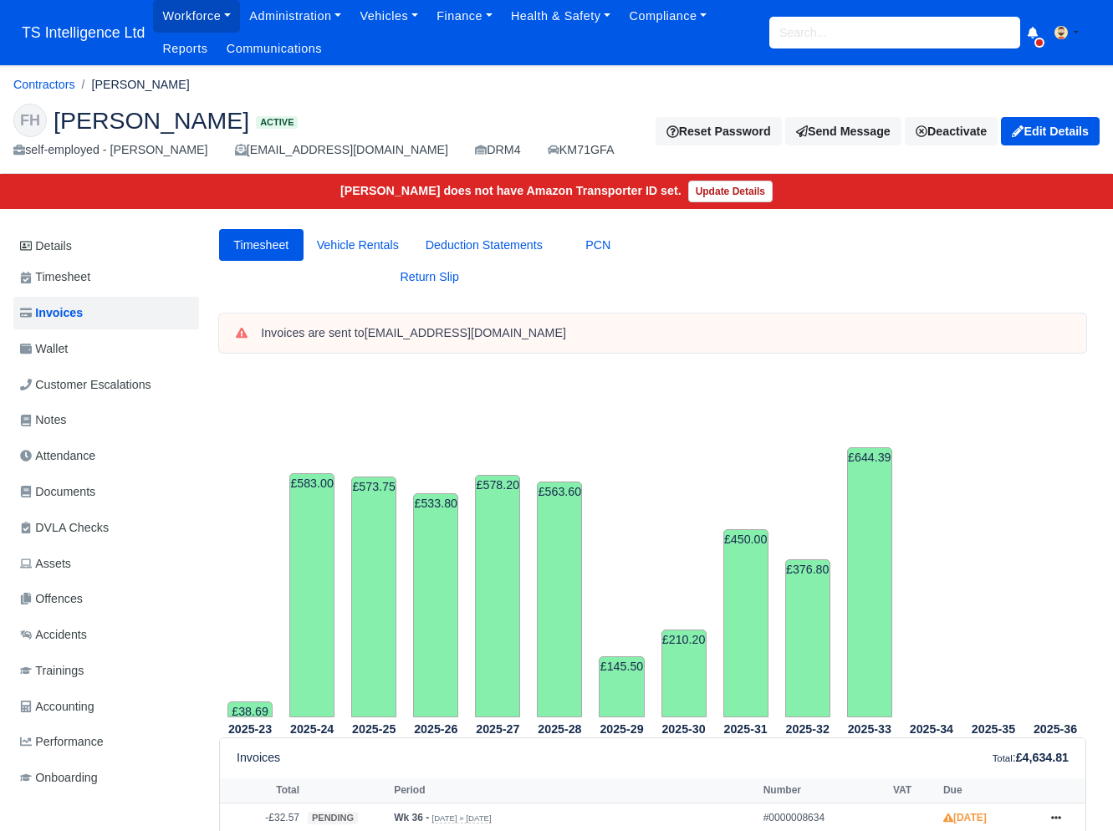
scroll to position [278, 4]
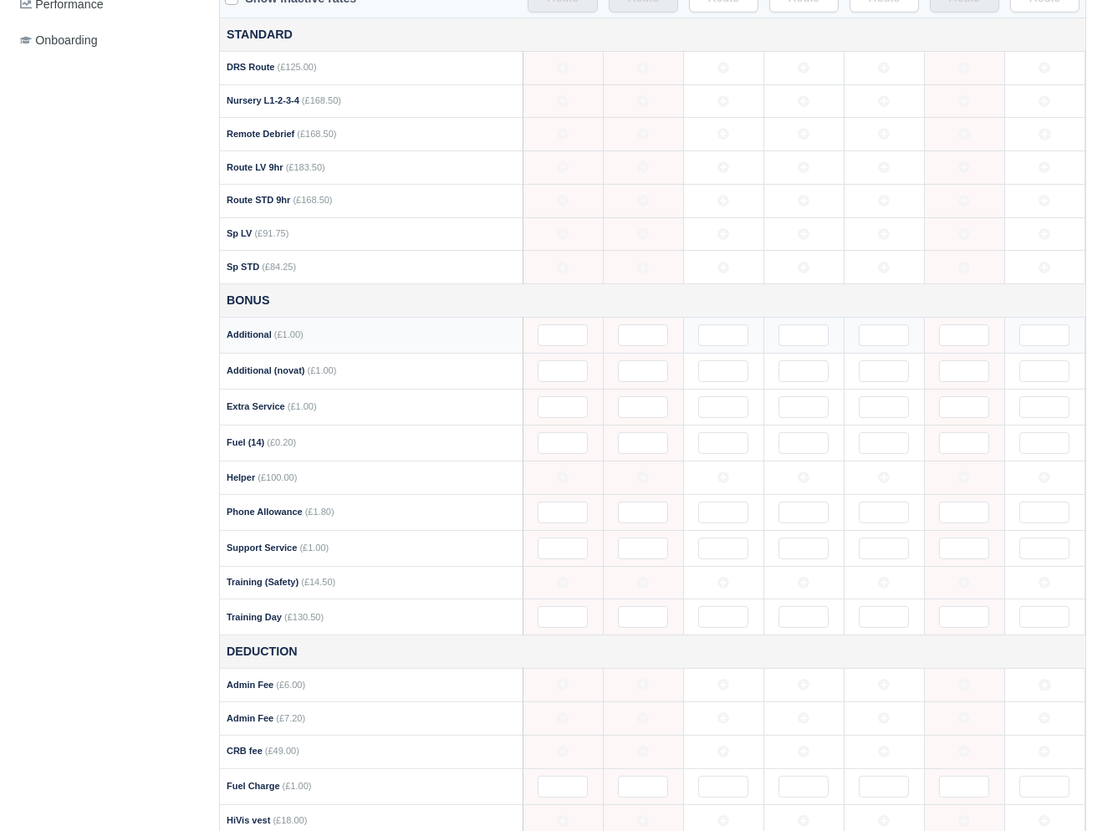
scroll to position [876, 0]
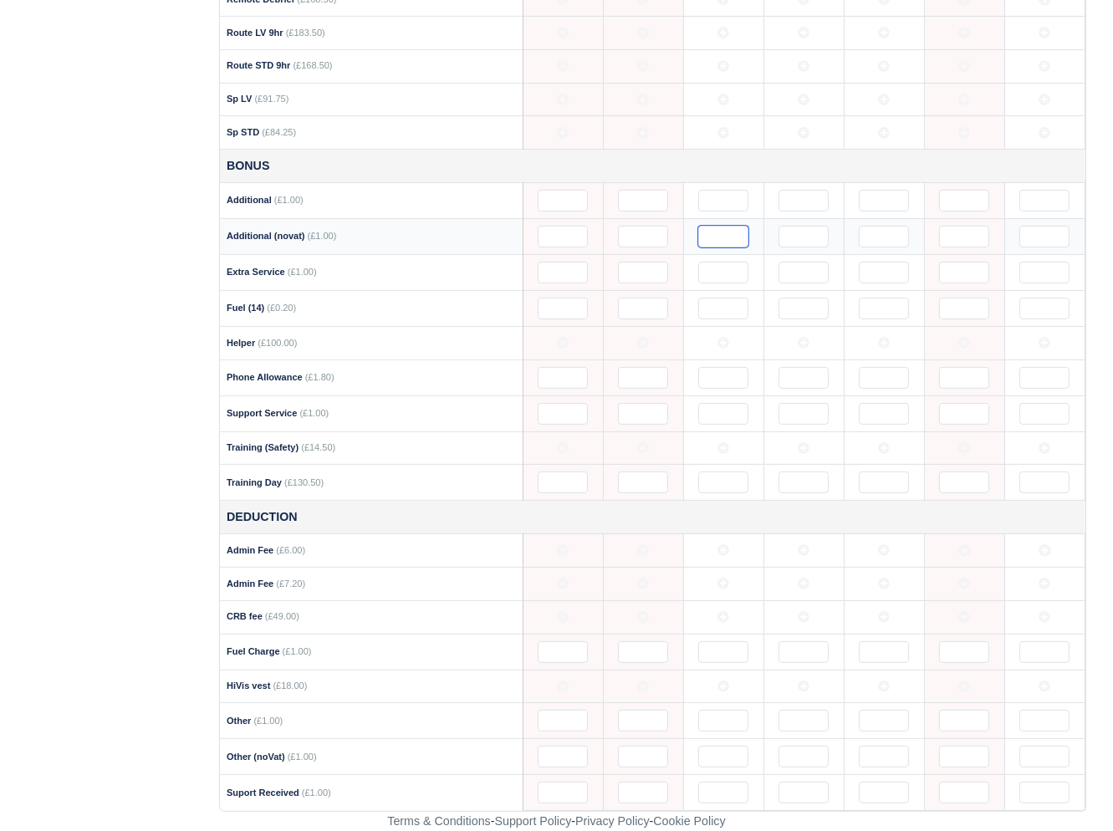
click at [701, 232] on input "text" at bounding box center [723, 237] width 50 height 22
type input "7."
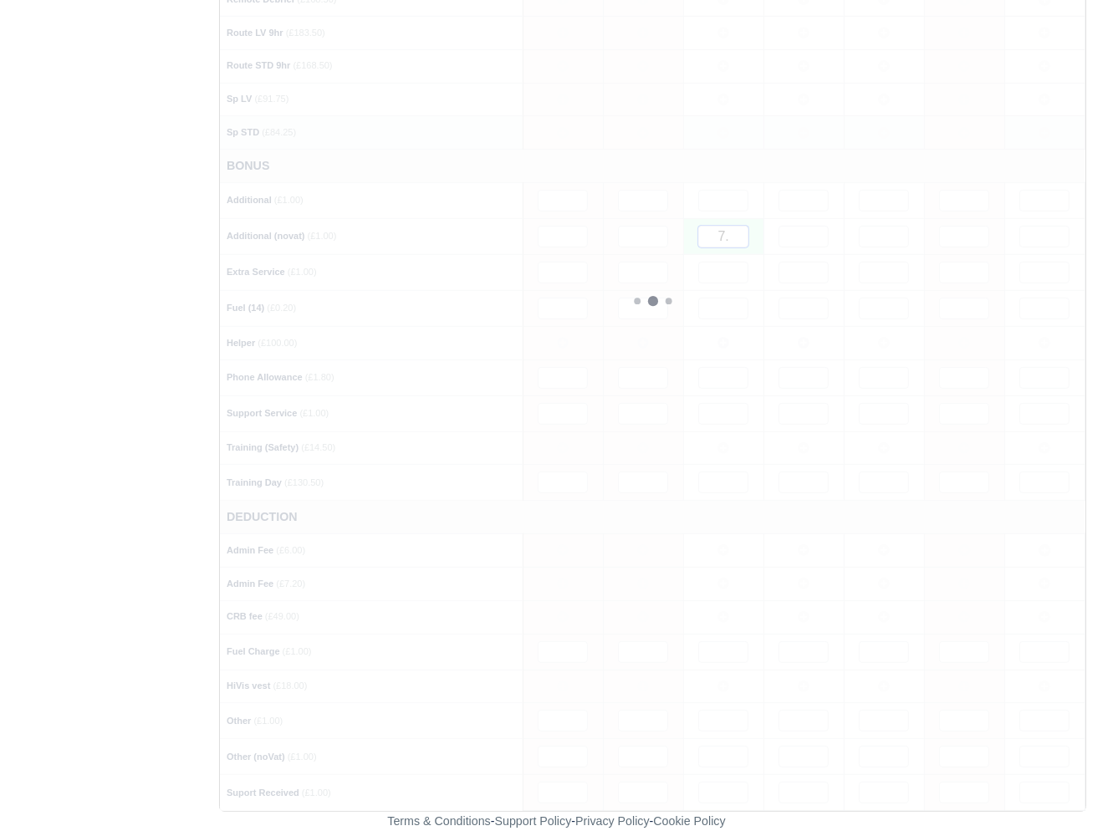
type input "7"
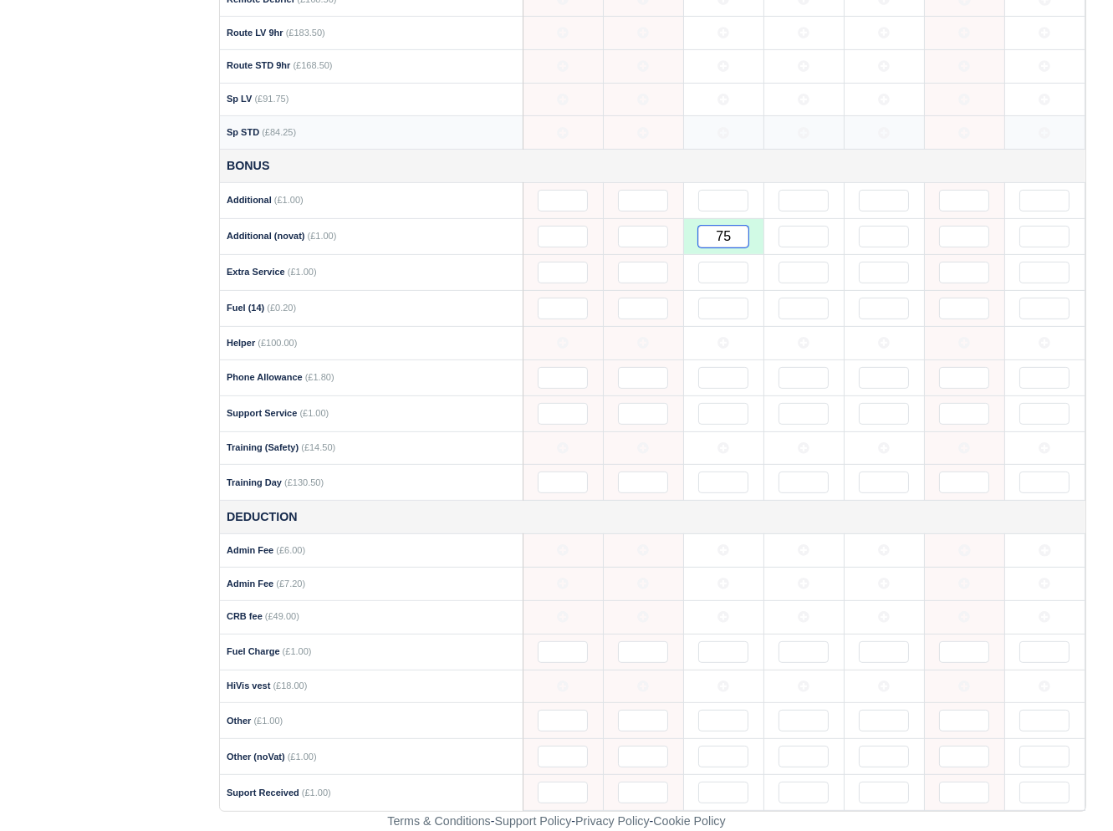
type input "757"
click at [1037, 239] on input "text" at bounding box center [1044, 237] width 50 height 22
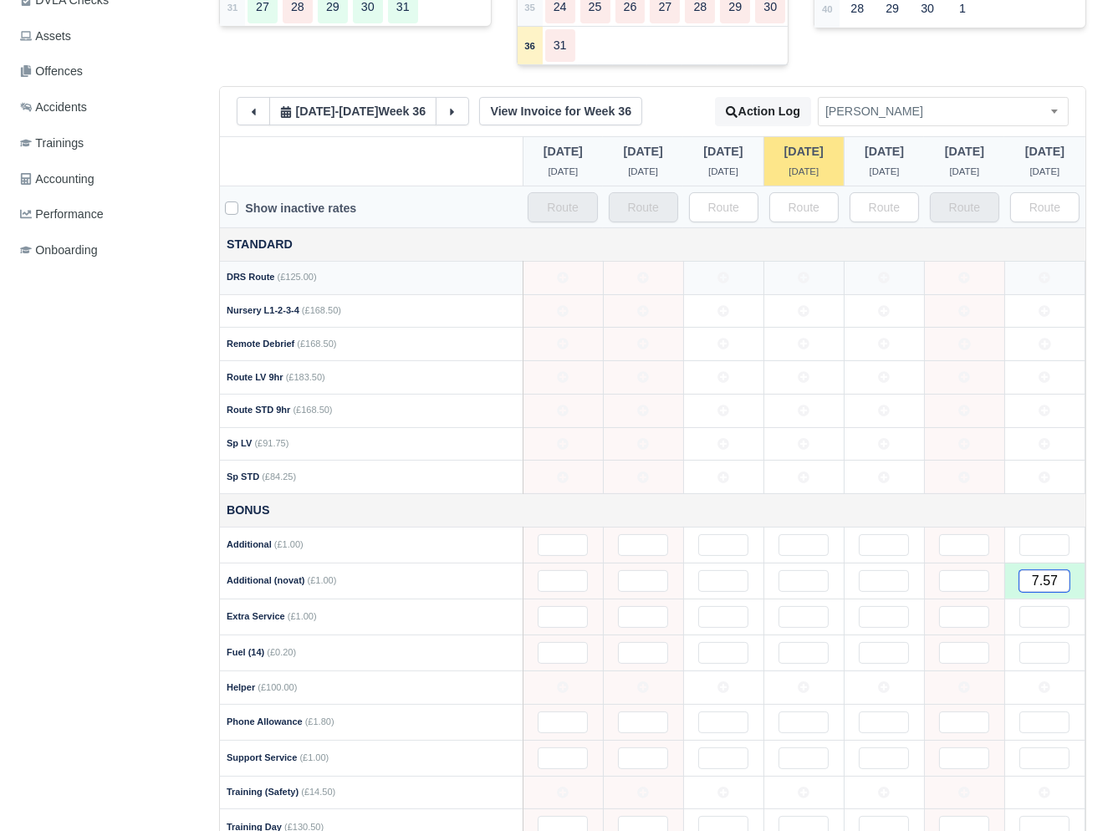
scroll to position [508, 0]
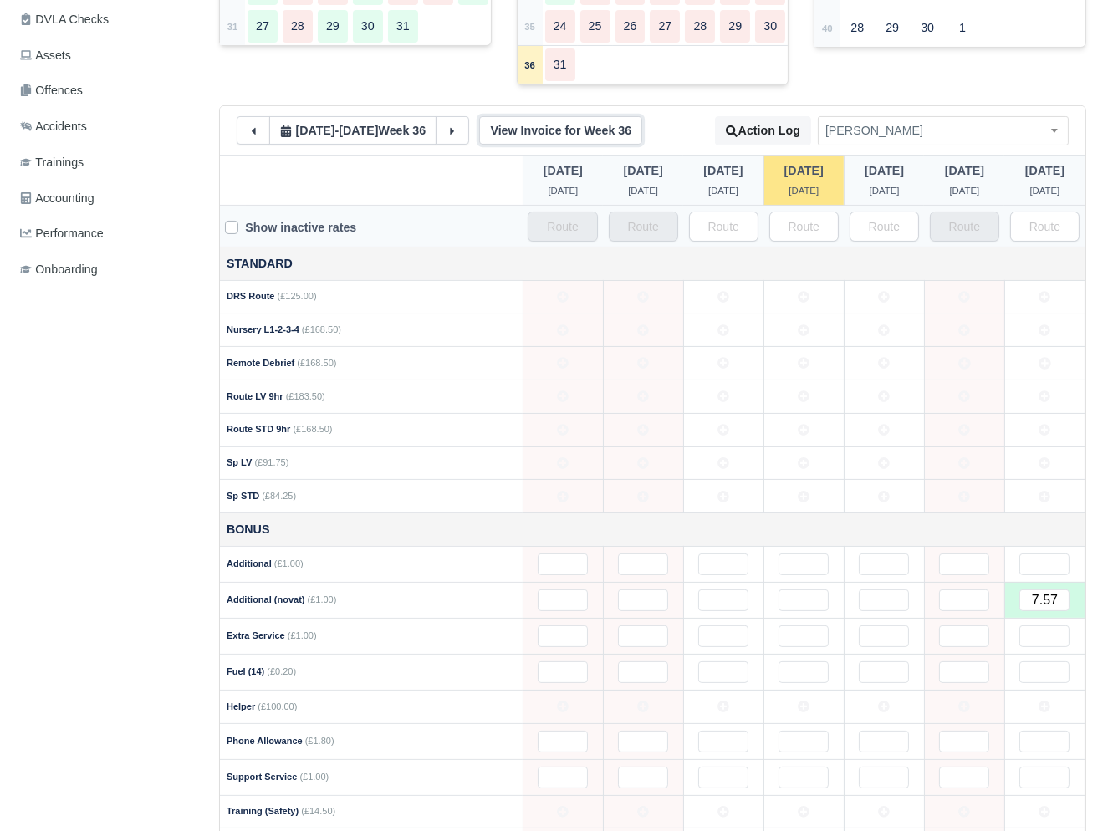
click at [544, 120] on link "View Invoice for Week 36" at bounding box center [560, 130] width 163 height 28
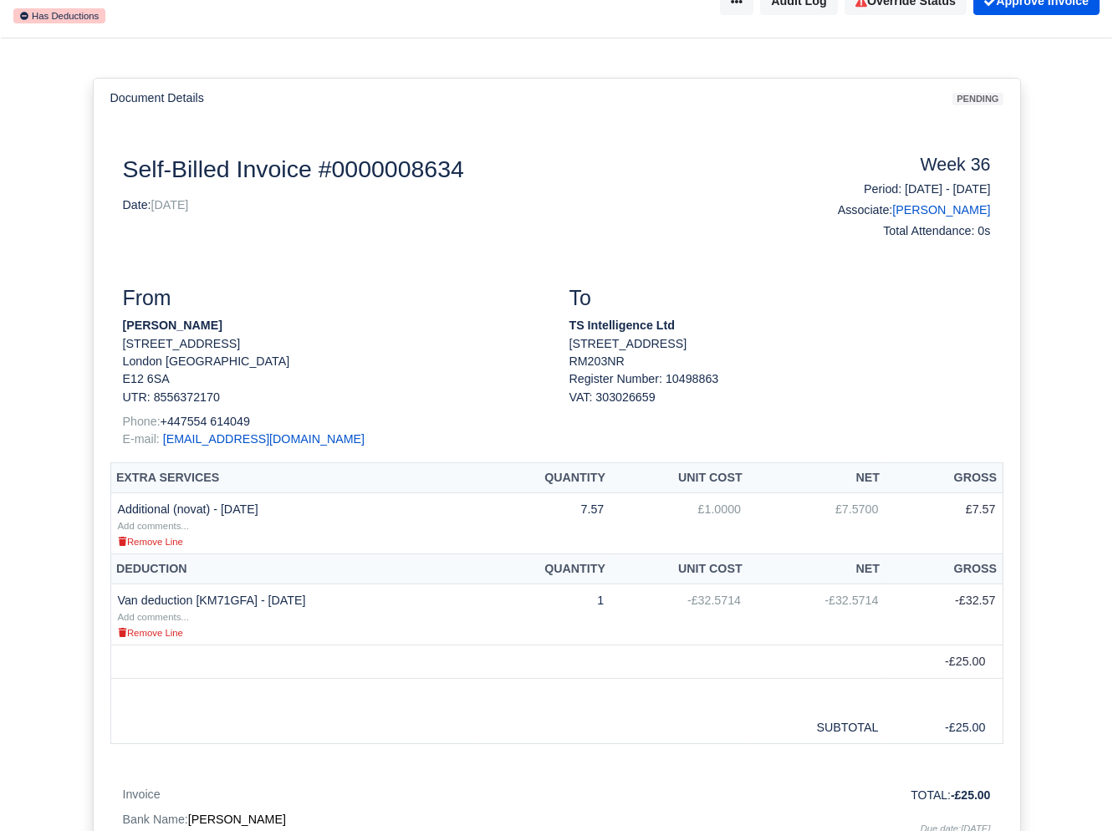
scroll to position [221, 0]
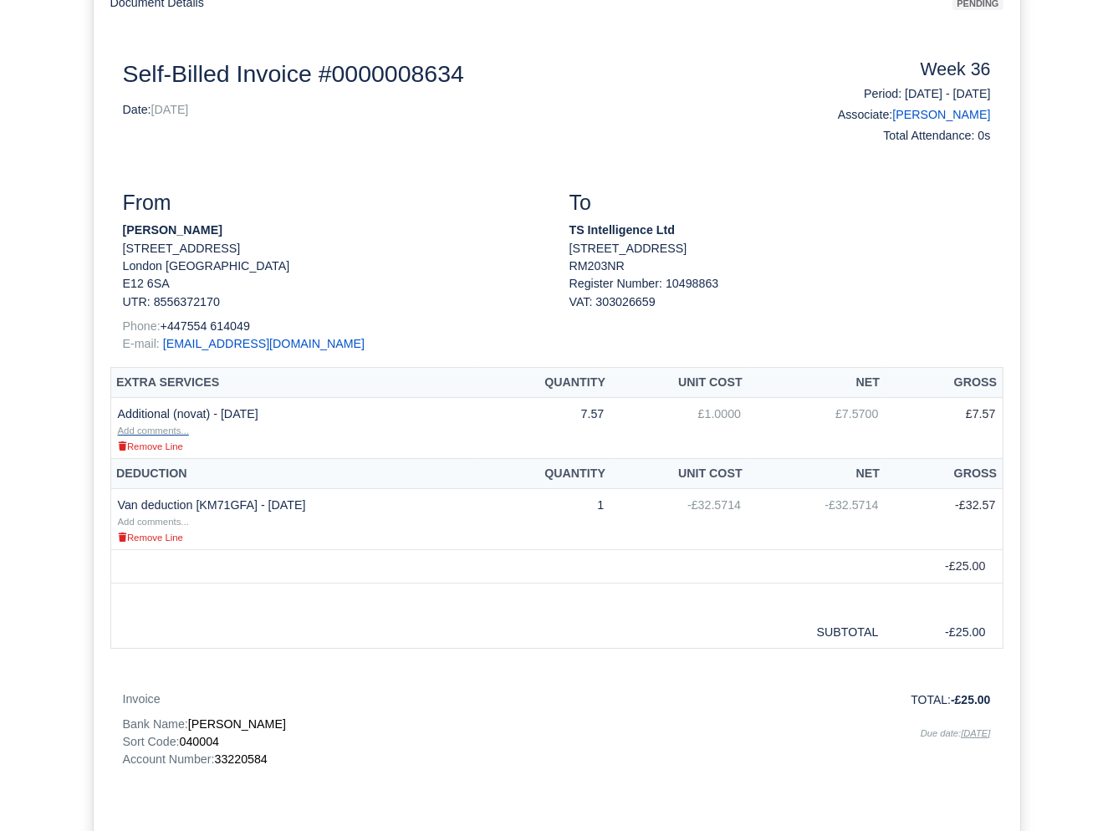
click at [147, 427] on small "Add comments..." at bounding box center [153, 431] width 71 height 10
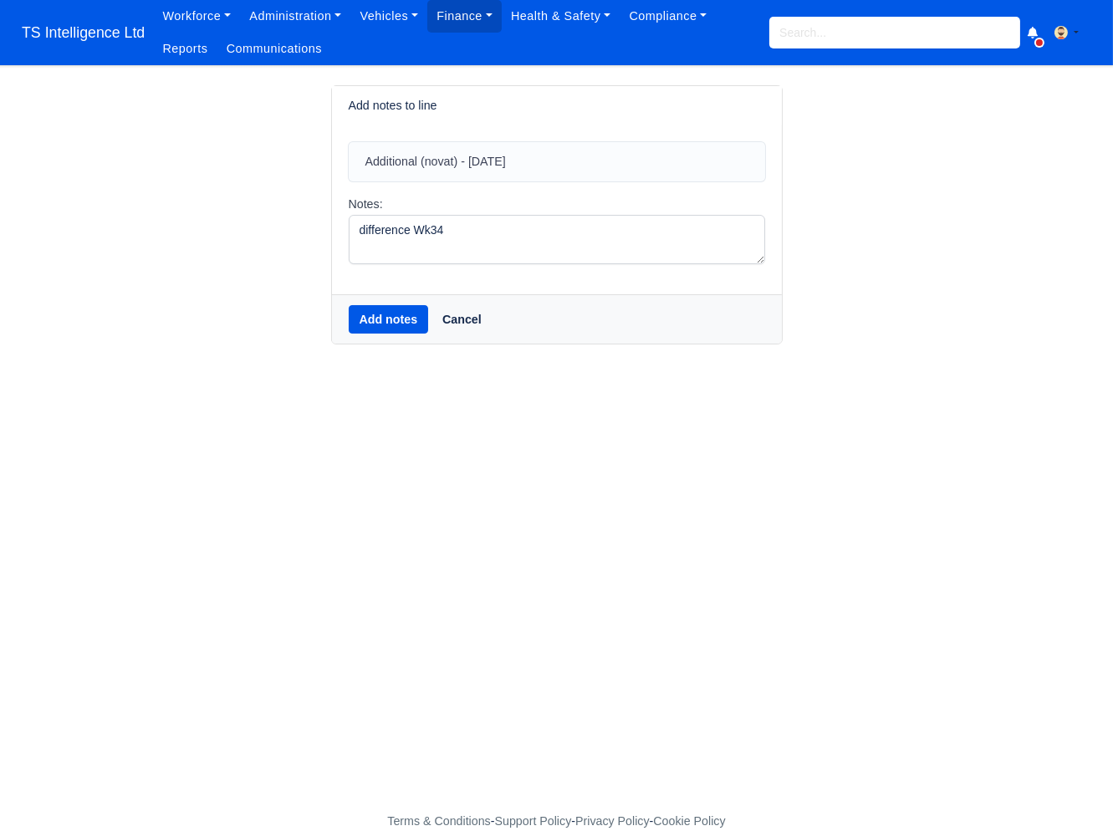
type textarea "difference Wk34"
click at [385, 322] on button "Add notes" at bounding box center [389, 319] width 80 height 28
